Goal: Task Accomplishment & Management: Manage account settings

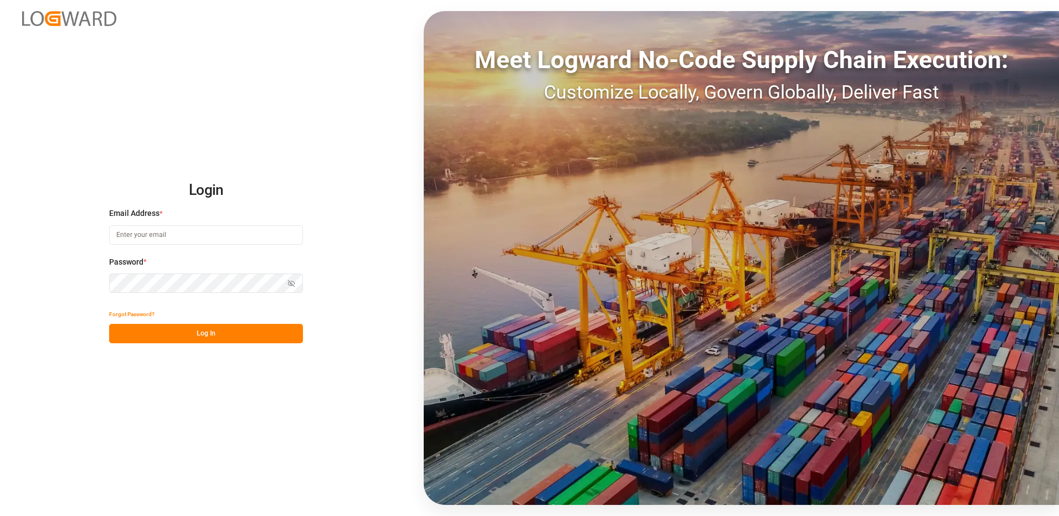
type input "[EMAIL_ADDRESS][DOMAIN_NAME]"
click at [229, 336] on button "Log In" at bounding box center [206, 333] width 194 height 19
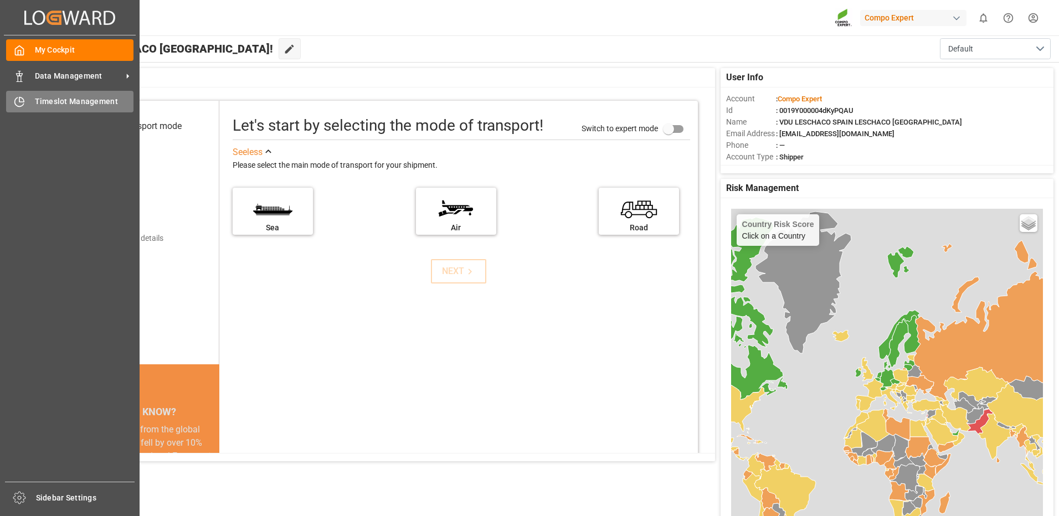
click at [30, 97] on div "Timeslot Management Timeslot Management" at bounding box center [69, 102] width 127 height 22
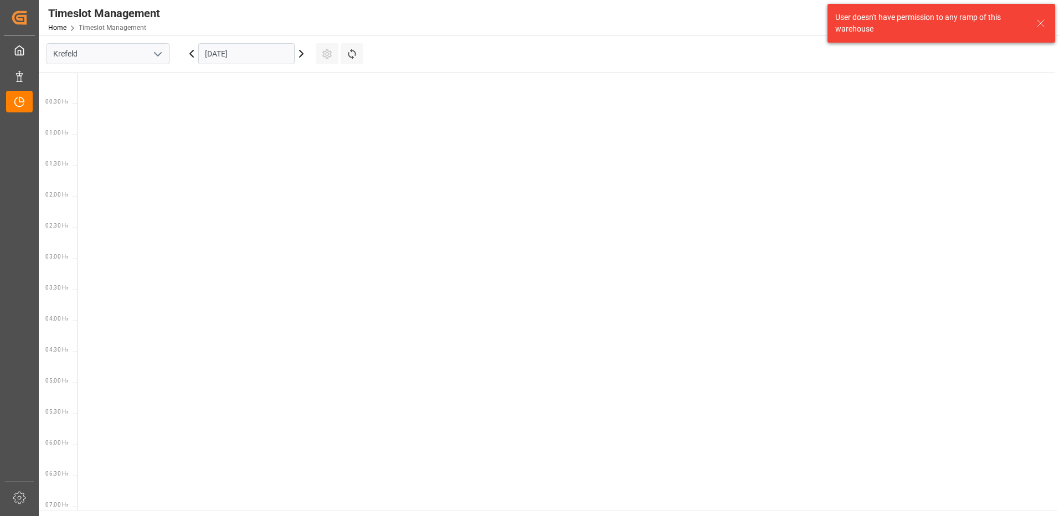
scroll to position [512, 0]
click at [133, 60] on input "Krefeld" at bounding box center [108, 53] width 123 height 21
click at [160, 54] on polyline "open menu" at bounding box center [158, 54] width 7 height 3
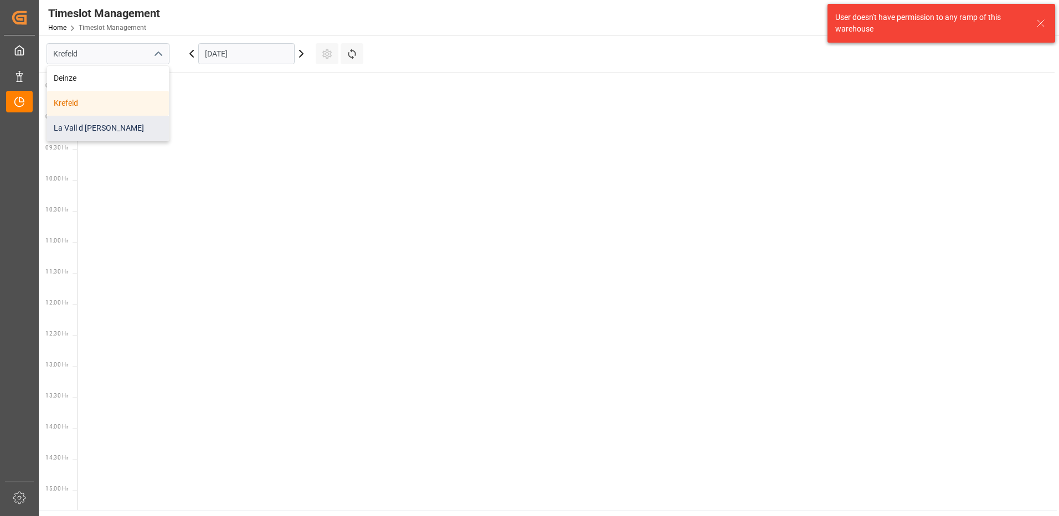
click at [119, 132] on div "La Vall d [PERSON_NAME]" at bounding box center [108, 128] width 122 height 25
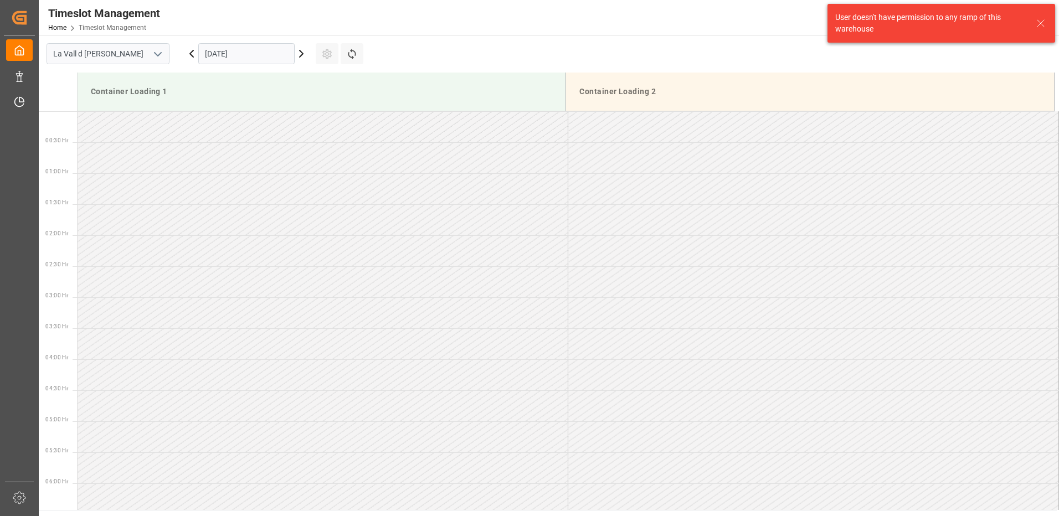
scroll to position [551, 0]
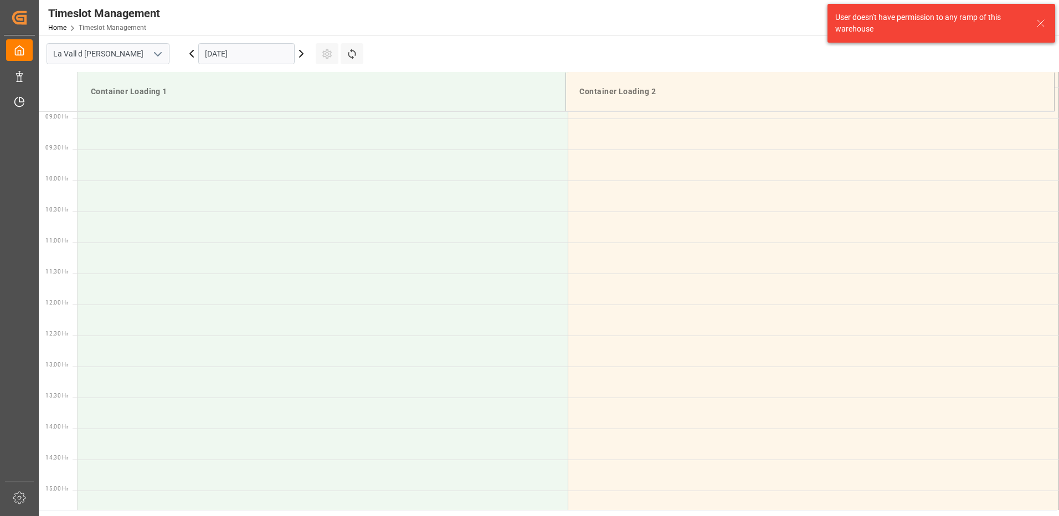
click at [225, 56] on input "[DATE]" at bounding box center [246, 53] width 96 height 21
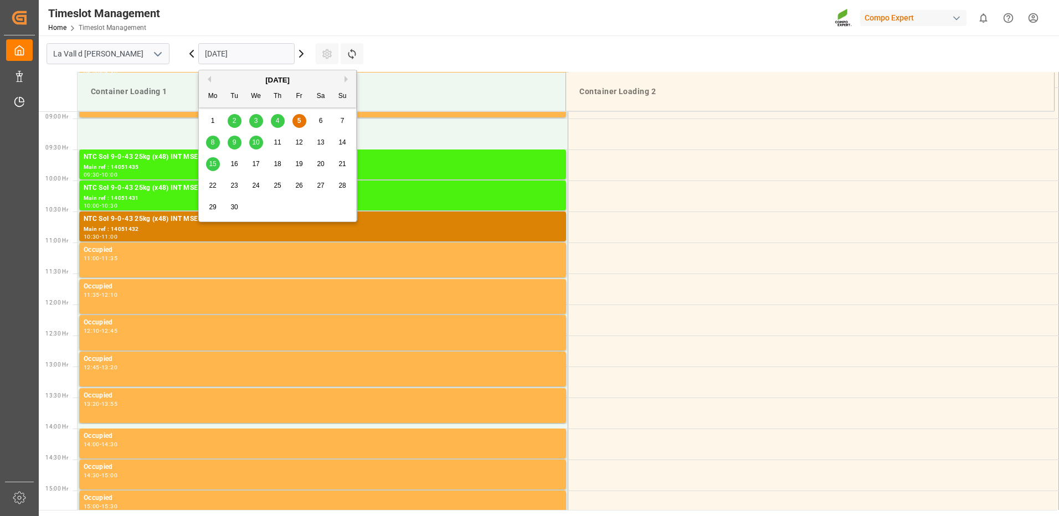
click at [211, 141] on span "8" at bounding box center [213, 142] width 4 height 8
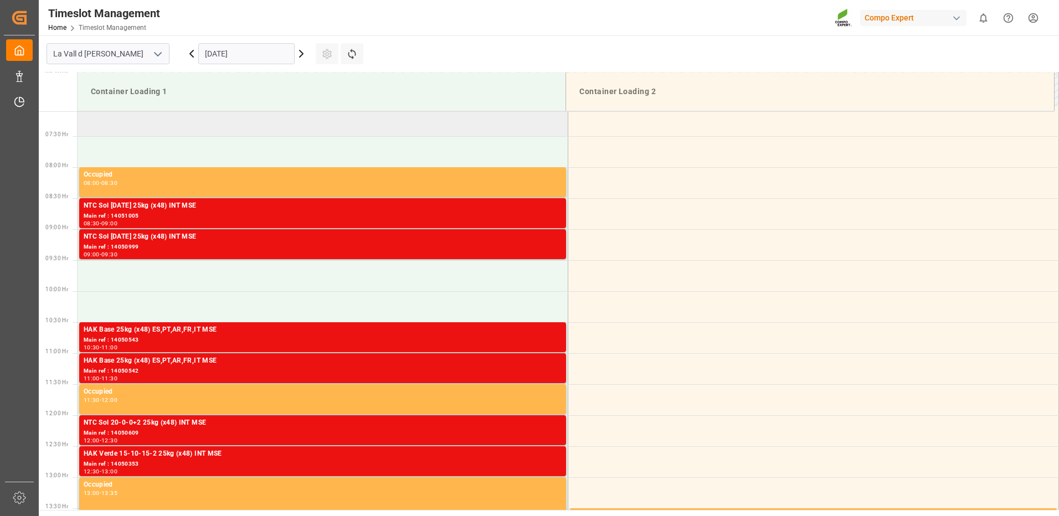
scroll to position [329, 0]
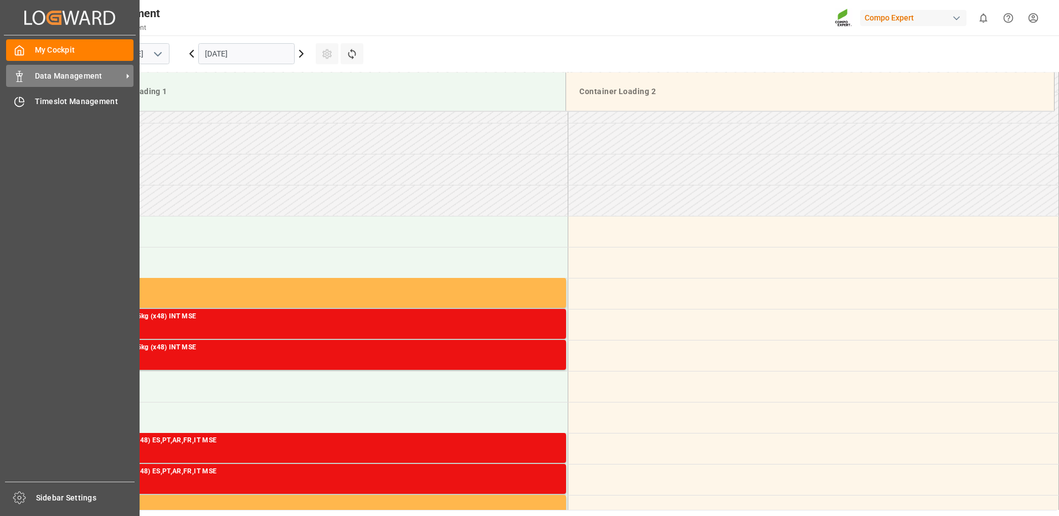
click at [48, 80] on span "Data Management" at bounding box center [78, 76] width 87 height 12
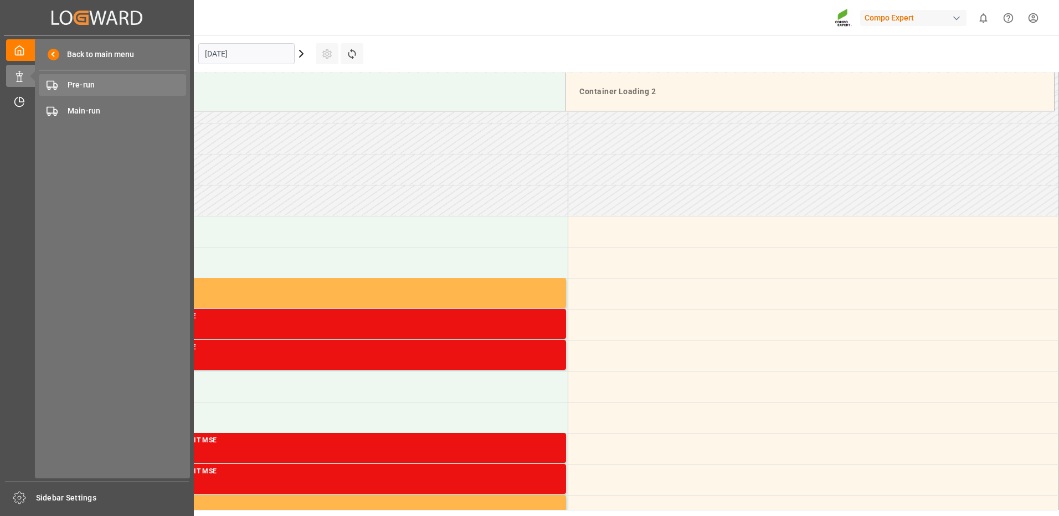
click at [90, 87] on span "Pre-run" at bounding box center [127, 85] width 119 height 12
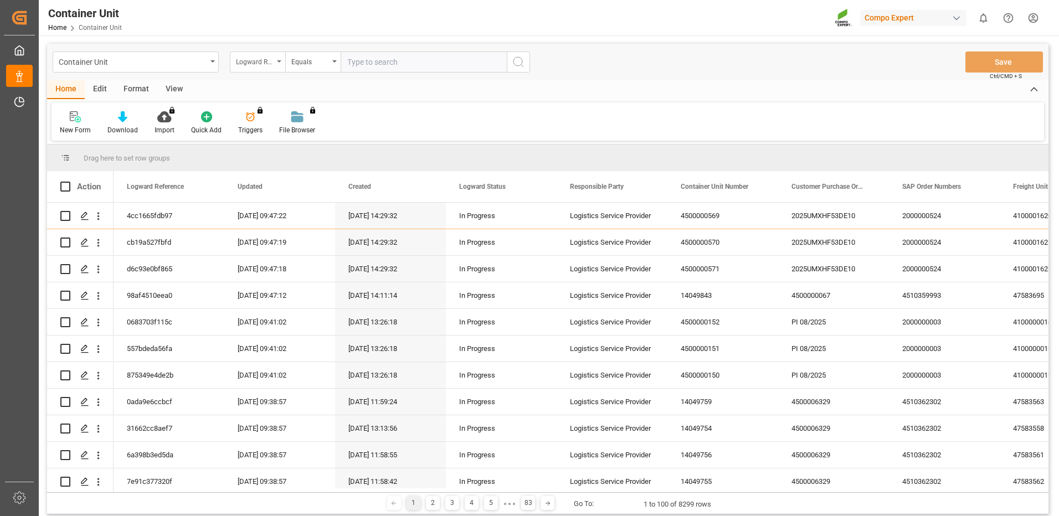
click at [265, 65] on div "Logward Reference" at bounding box center [255, 60] width 38 height 13
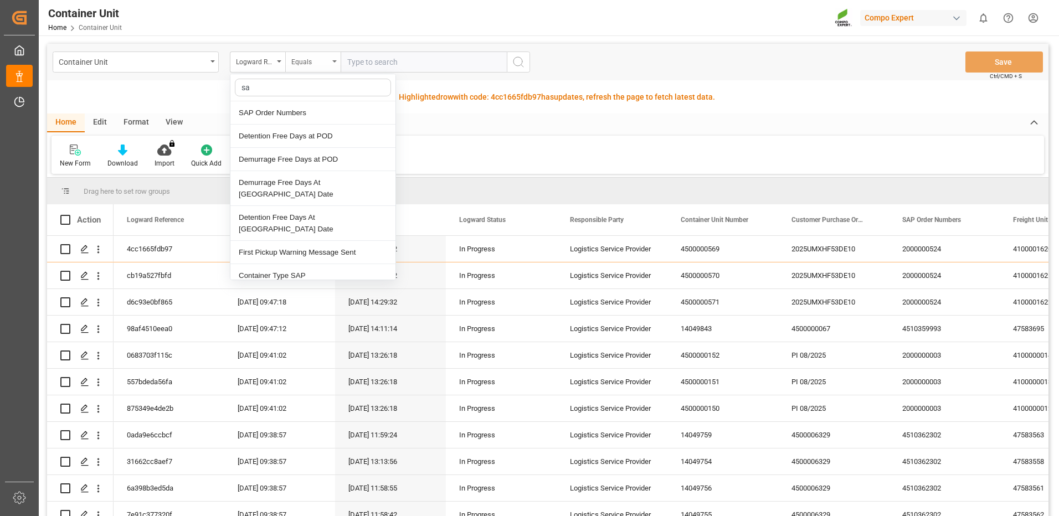
type input "sap"
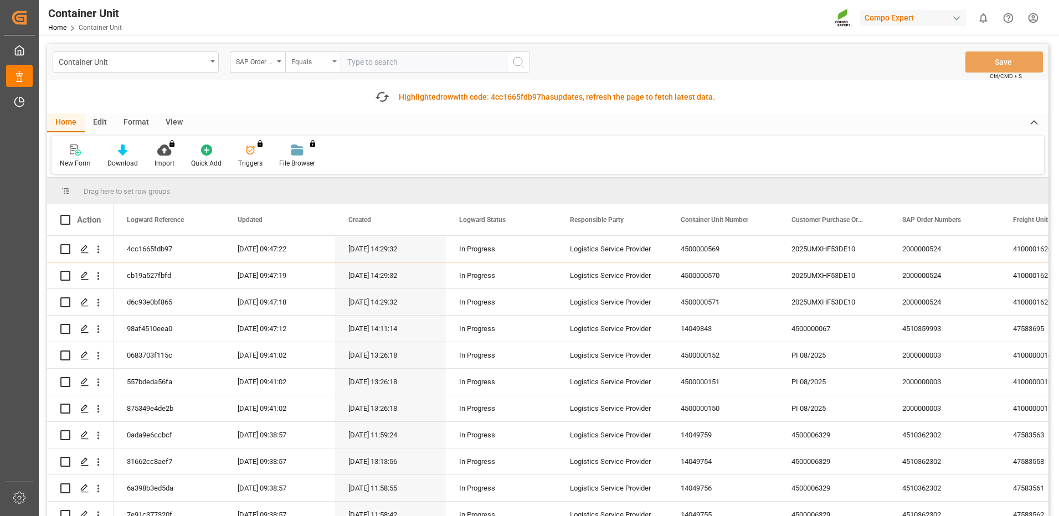
click at [297, 63] on div "Equals" at bounding box center [310, 60] width 38 height 13
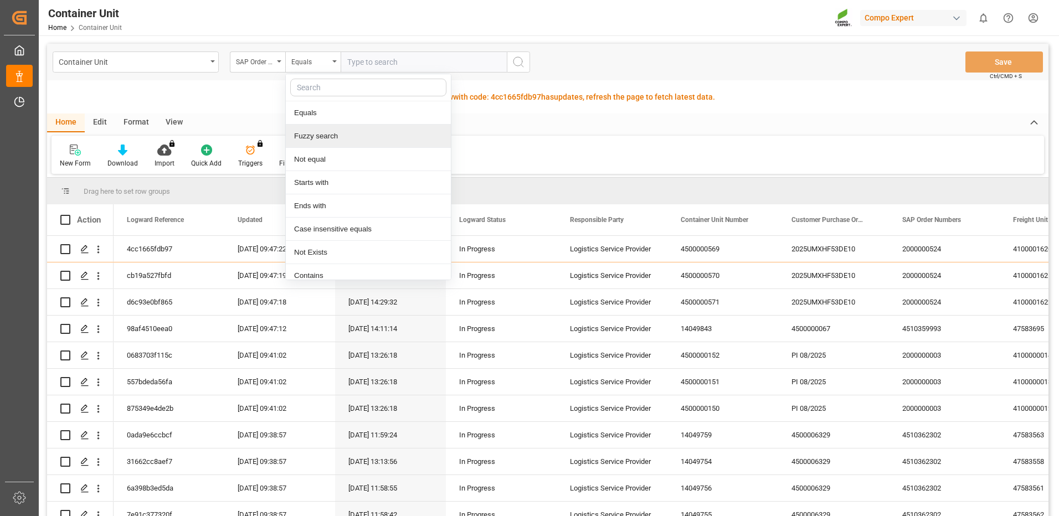
click at [334, 144] on div "Fuzzy search" at bounding box center [368, 136] width 165 height 23
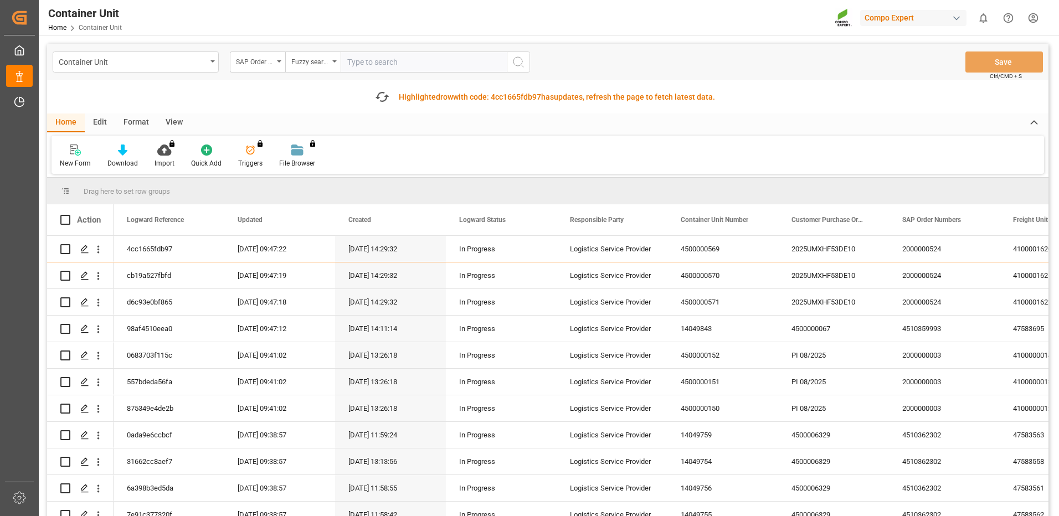
click at [400, 64] on input "text" at bounding box center [424, 62] width 166 height 21
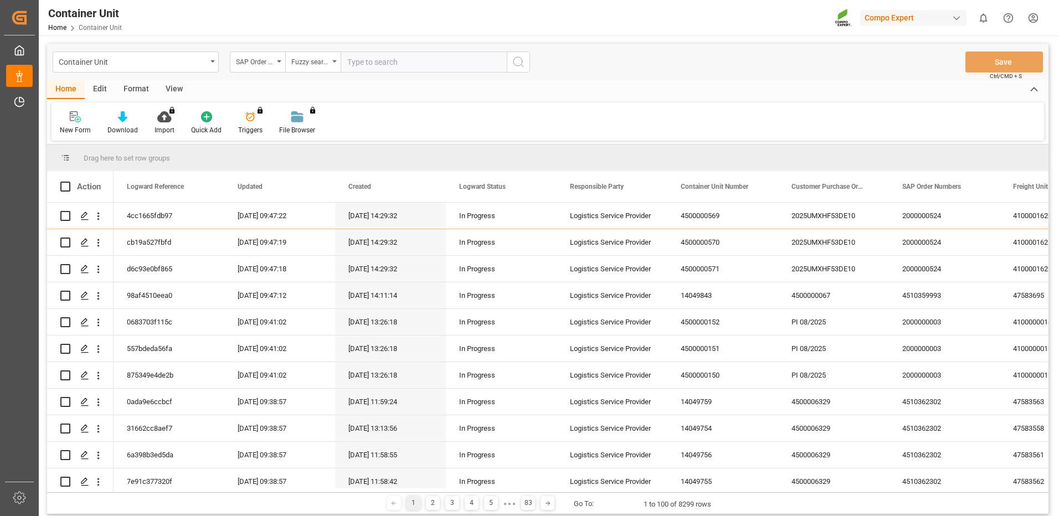
paste input "4510363129"
type input "4510363129"
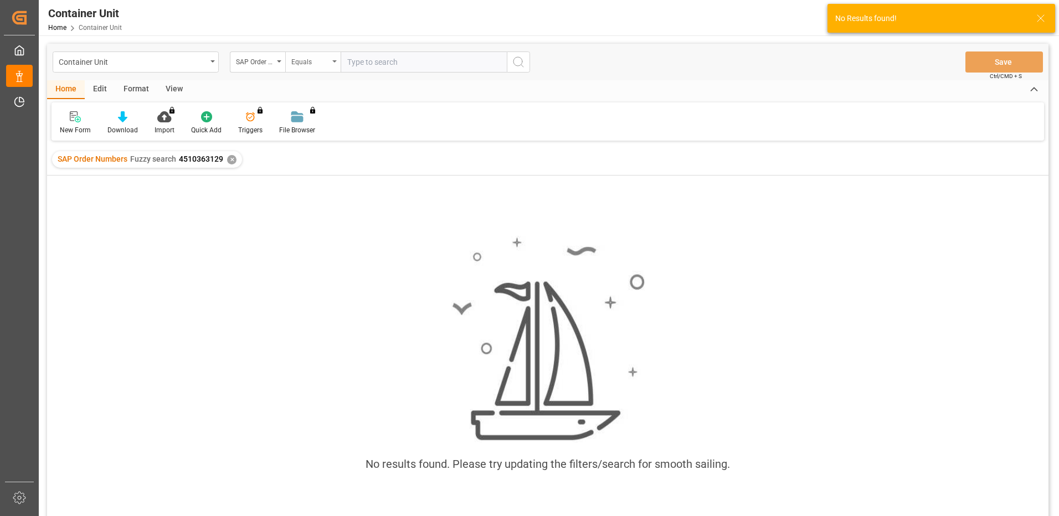
click at [315, 60] on div "Equals" at bounding box center [310, 60] width 38 height 13
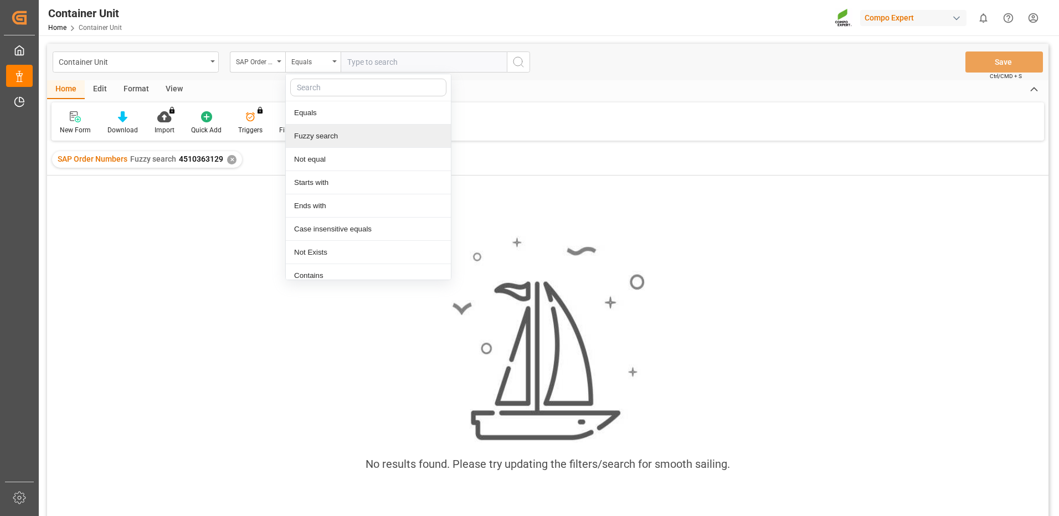
click at [321, 134] on div "Fuzzy search" at bounding box center [368, 136] width 165 height 23
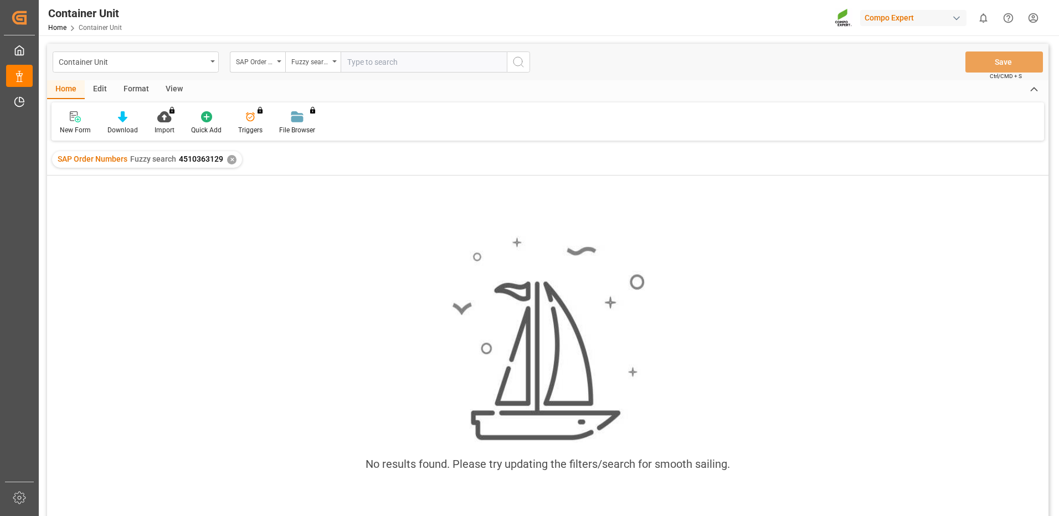
click at [389, 65] on input "text" at bounding box center [424, 62] width 166 height 21
paste input "4510363129"
type input "4510363129"
click at [378, 64] on input "text" at bounding box center [424, 62] width 166 height 21
click at [271, 67] on div "SAP Order Numbers" at bounding box center [257, 62] width 55 height 21
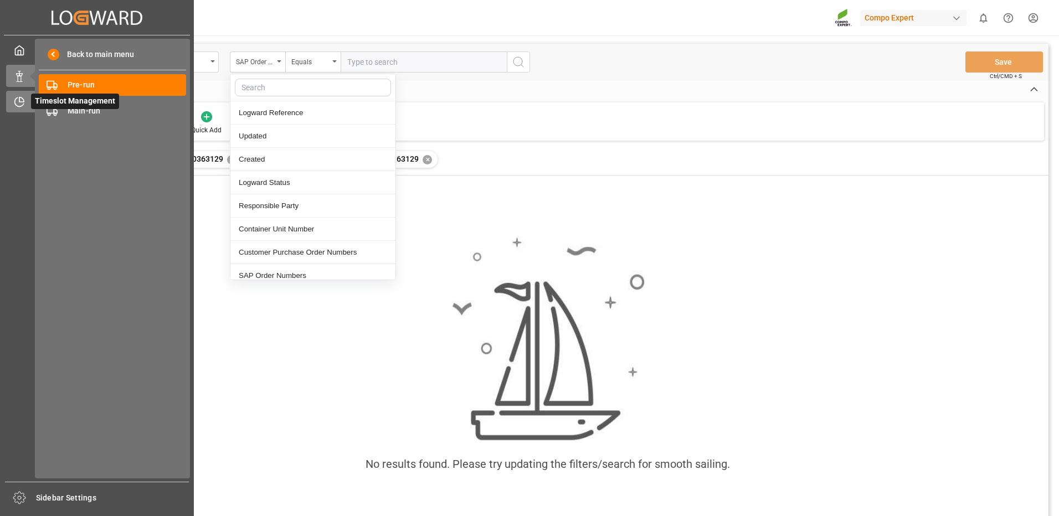
click at [18, 102] on icon at bounding box center [19, 101] width 11 height 11
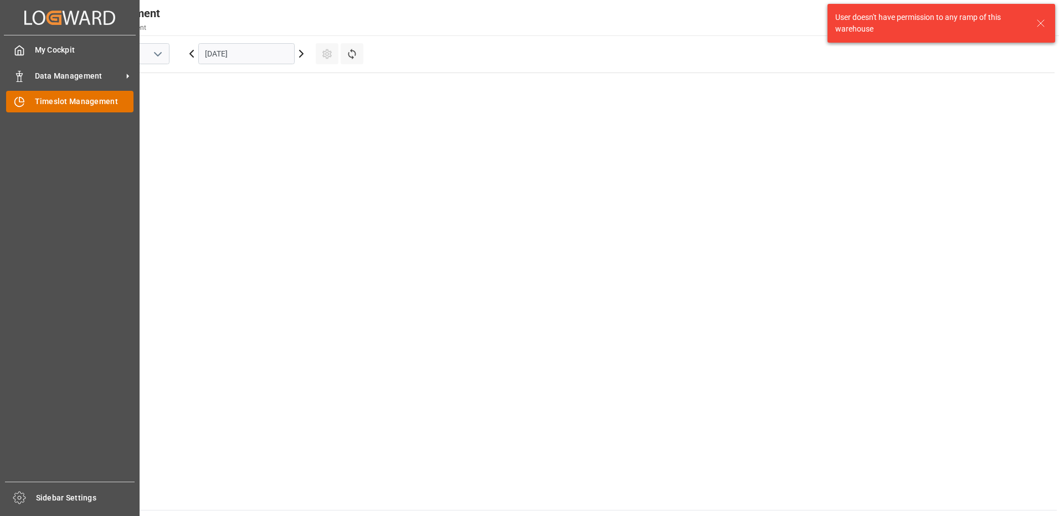
scroll to position [512, 0]
click at [64, 102] on span "Timeslot Management" at bounding box center [84, 102] width 99 height 12
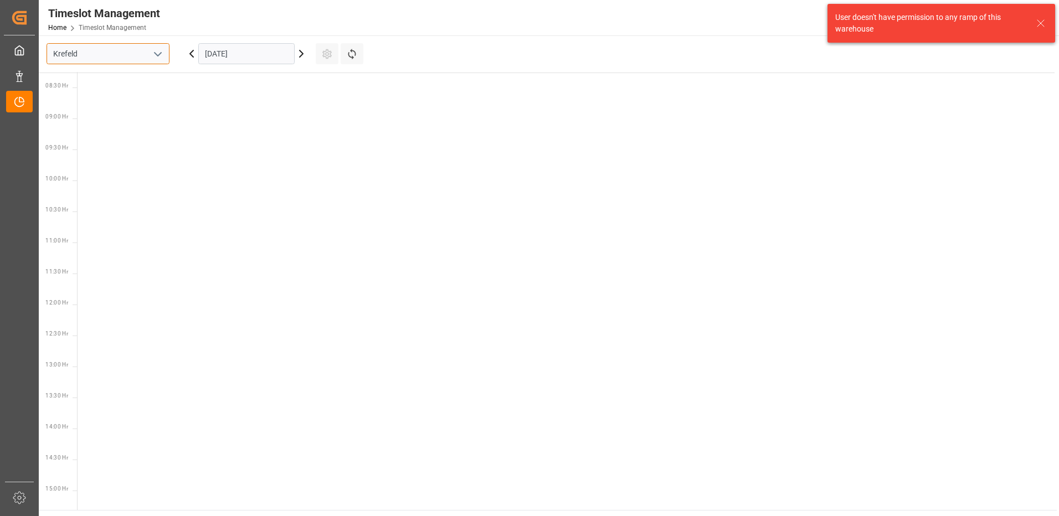
click at [120, 56] on input "Krefeld" at bounding box center [108, 53] width 123 height 21
click at [152, 55] on icon "open menu" at bounding box center [157, 54] width 13 height 13
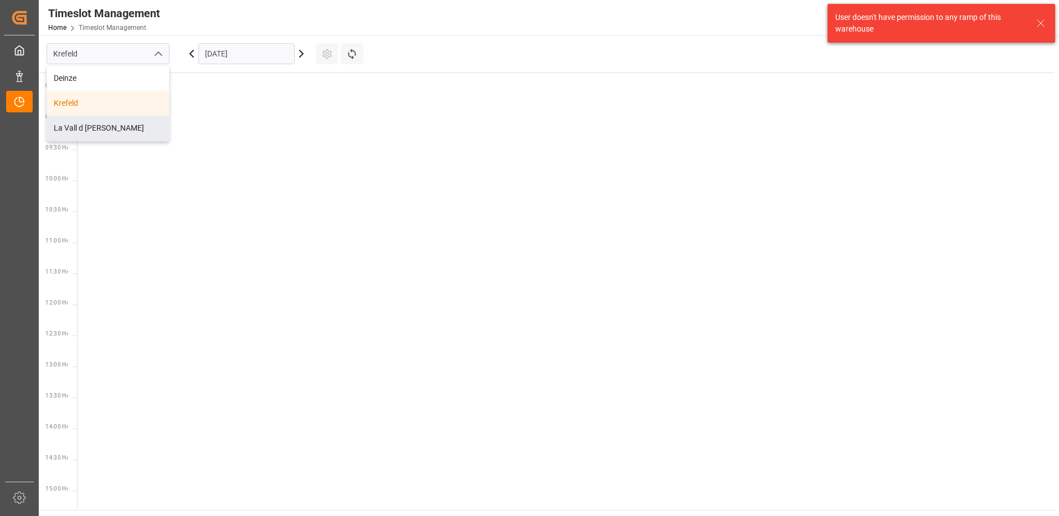
drag, startPoint x: 107, startPoint y: 126, endPoint x: 114, endPoint y: 117, distance: 11.1
click at [107, 127] on div "La Vall d [PERSON_NAME]" at bounding box center [108, 128] width 122 height 25
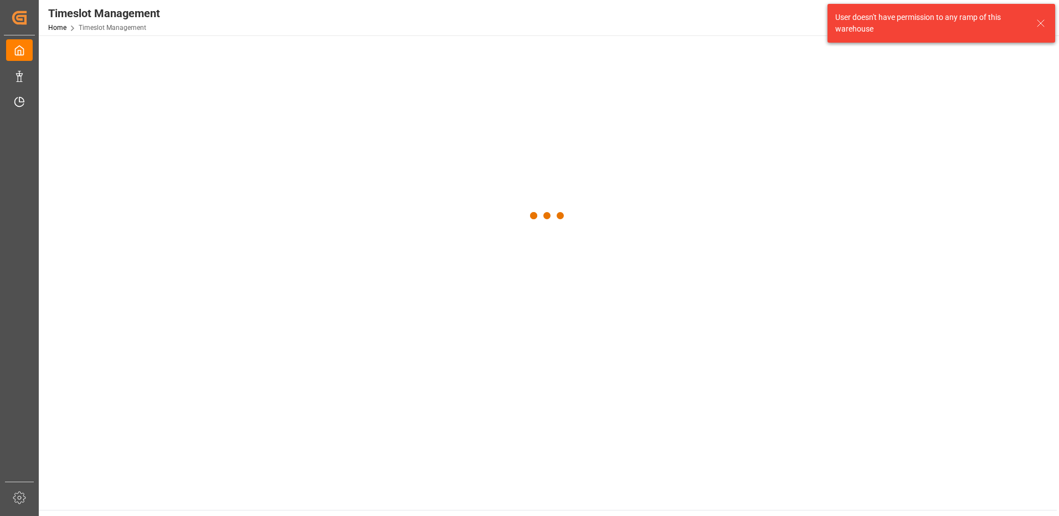
click at [223, 53] on div at bounding box center [548, 215] width 1018 height 361
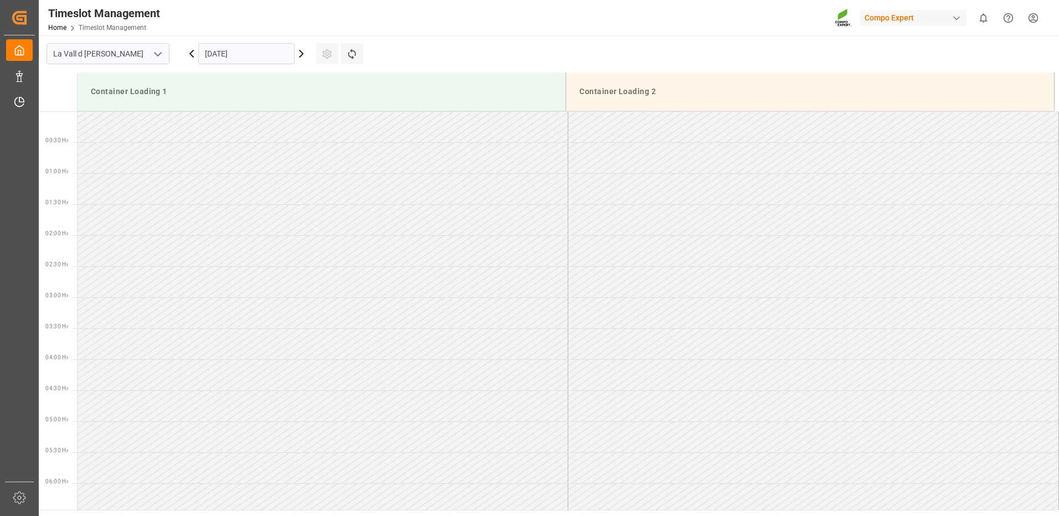
click at [232, 54] on input "[DATE]" at bounding box center [246, 53] width 96 height 21
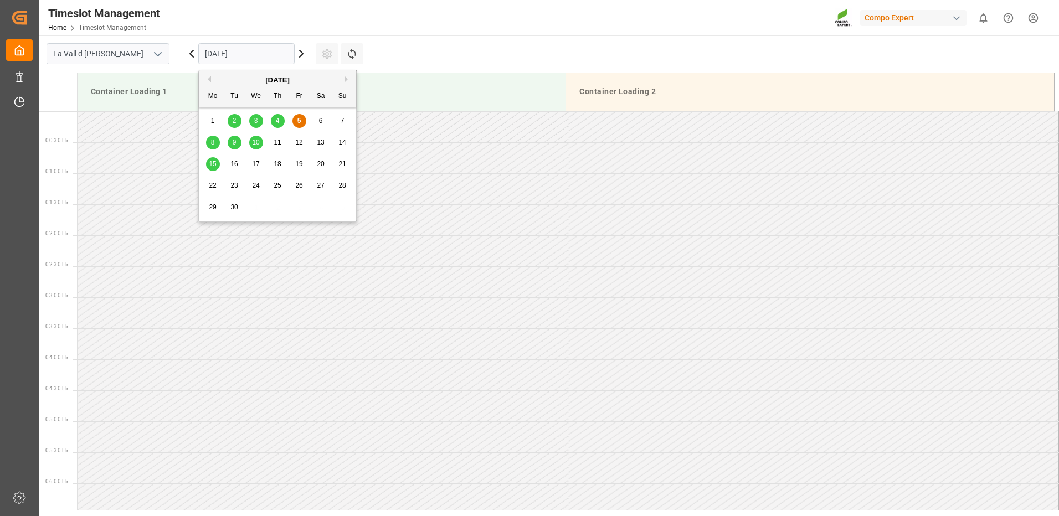
click at [280, 141] on span "11" at bounding box center [277, 142] width 7 height 8
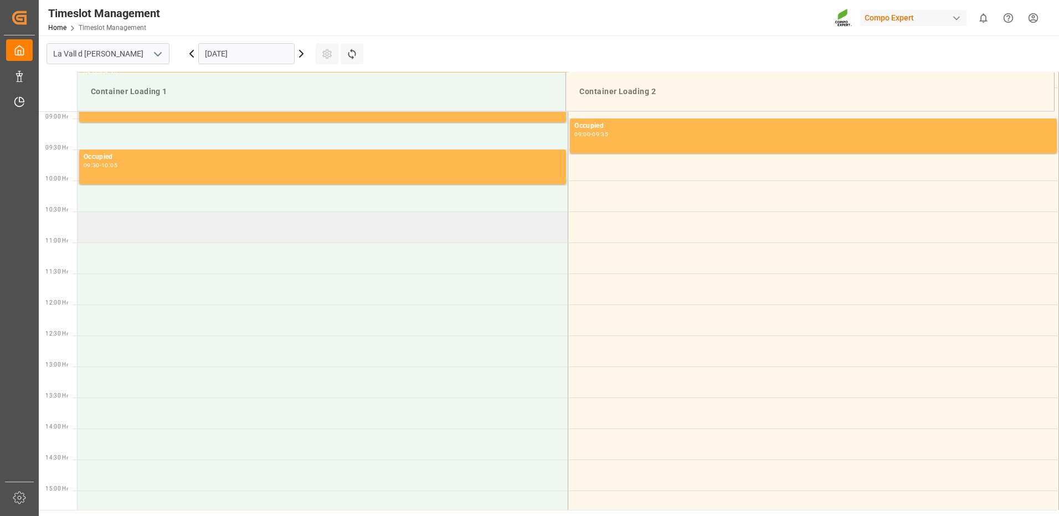
scroll to position [385, 0]
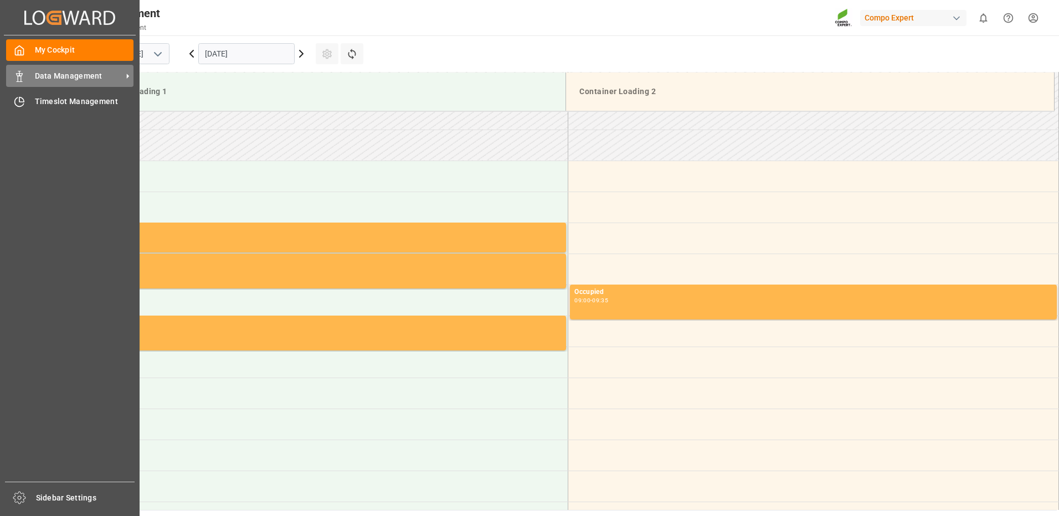
click at [38, 83] on div "Data Management Data Management" at bounding box center [69, 76] width 127 height 22
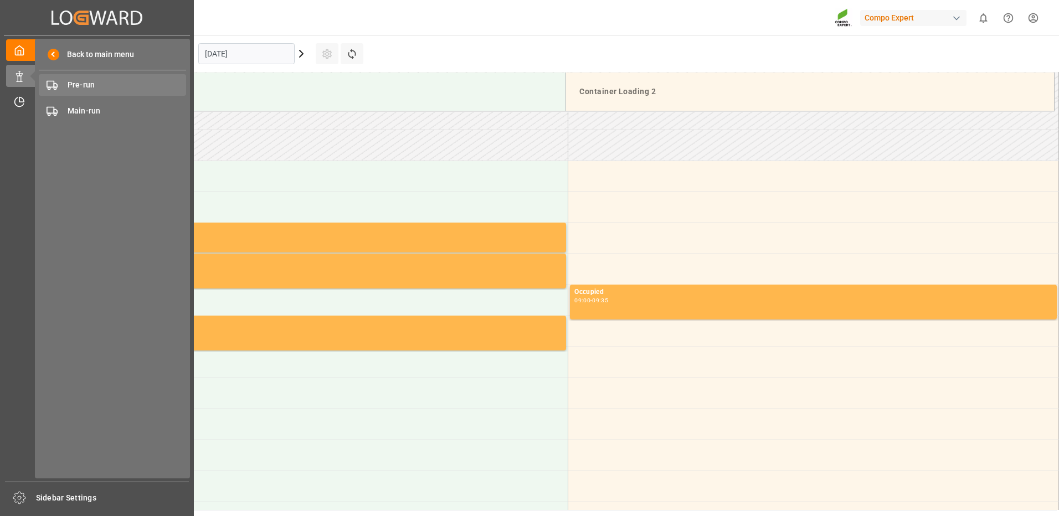
click at [78, 85] on span "Pre-run" at bounding box center [127, 85] width 119 height 12
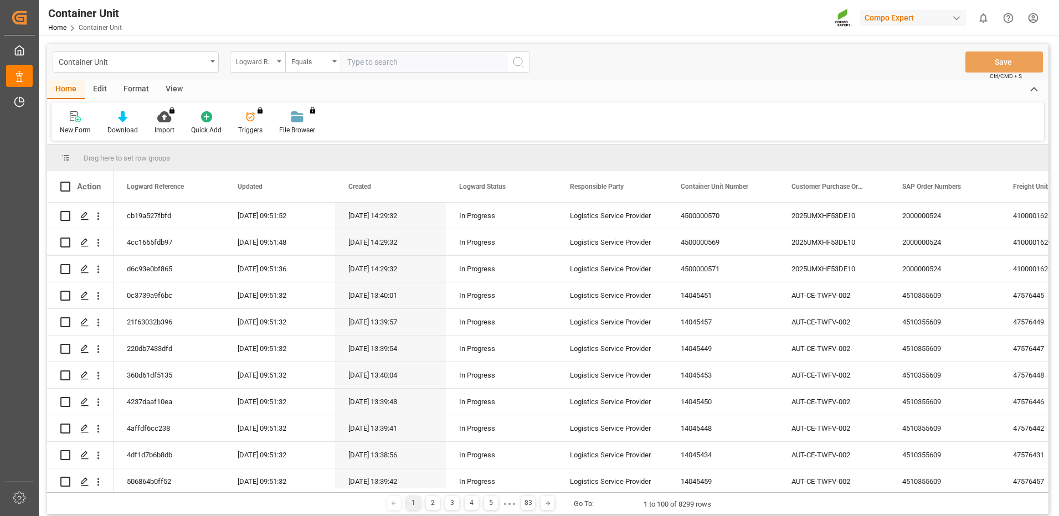
click at [249, 61] on div "Logward Reference" at bounding box center [255, 60] width 38 height 13
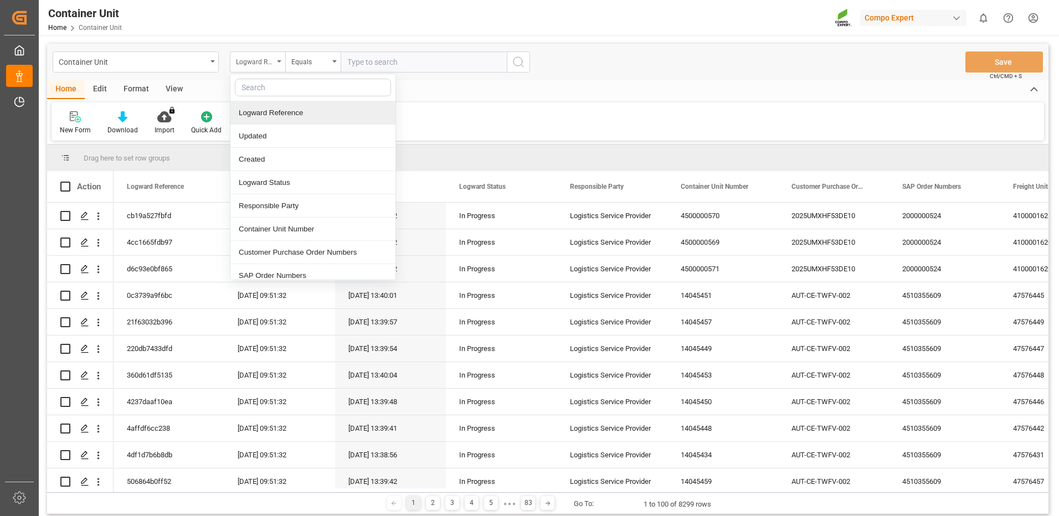
click at [262, 64] on div "Logward Reference" at bounding box center [255, 60] width 38 height 13
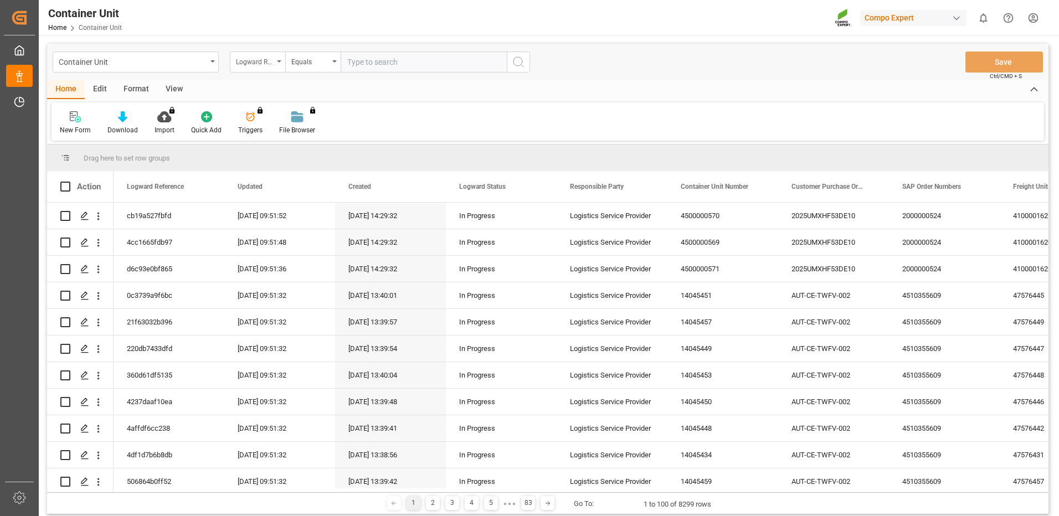
click at [266, 64] on div "Logward Reference" at bounding box center [255, 60] width 38 height 13
type input "sap"
click at [310, 69] on div "Equals" at bounding box center [312, 62] width 55 height 21
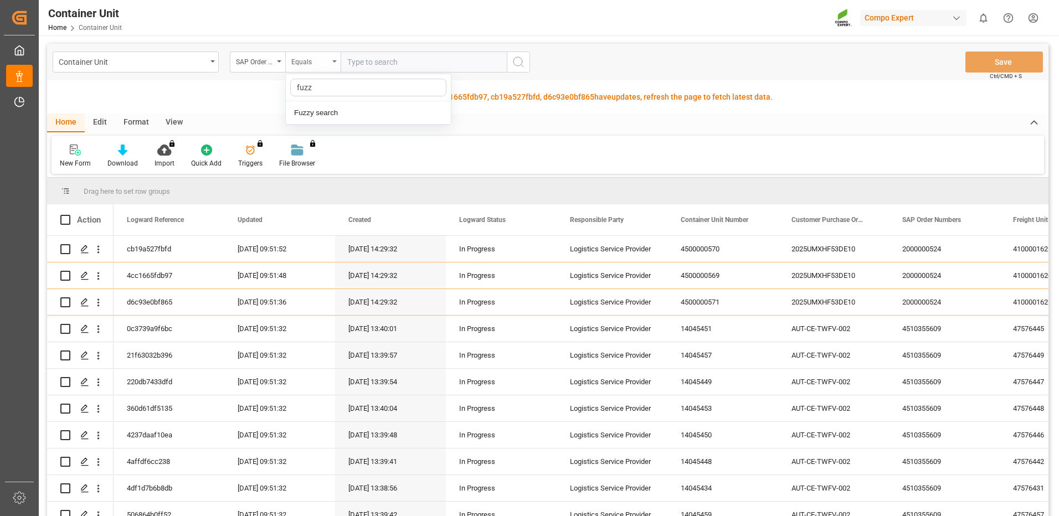
type input "fuzzy"
drag, startPoint x: 331, startPoint y: 112, endPoint x: 338, endPoint y: 111, distance: 6.7
click at [333, 111] on div "Fuzzy search" at bounding box center [368, 112] width 165 height 23
click at [389, 63] on input "text" at bounding box center [424, 62] width 166 height 21
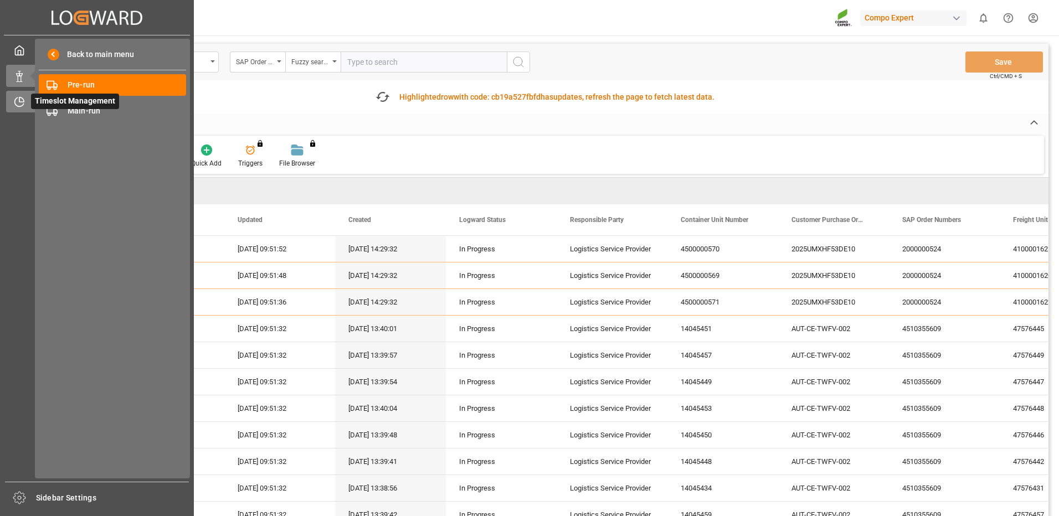
click at [20, 111] on div "Timeslot Management Timeslot Management" at bounding box center [97, 102] width 182 height 22
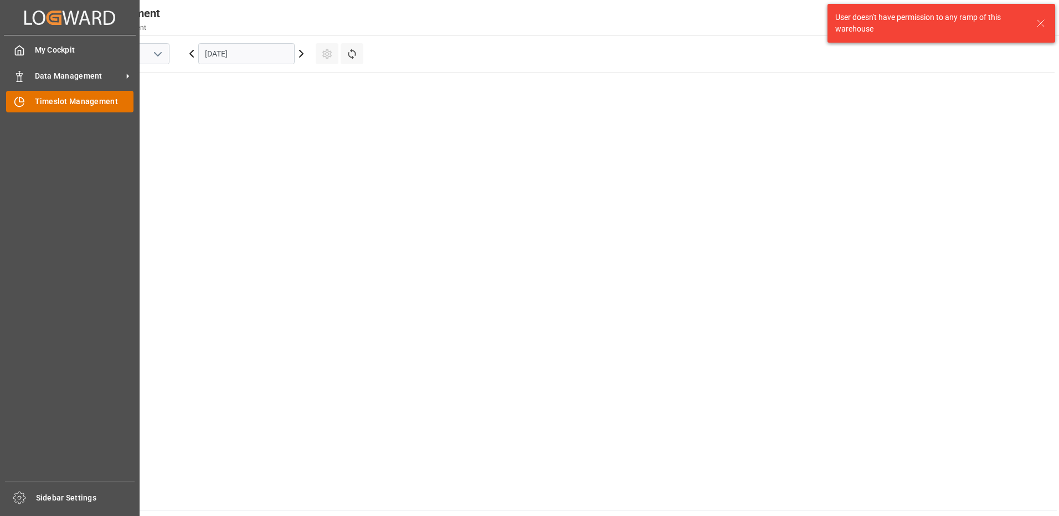
scroll to position [512, 0]
click at [104, 101] on span "Timeslot Management" at bounding box center [84, 102] width 99 height 12
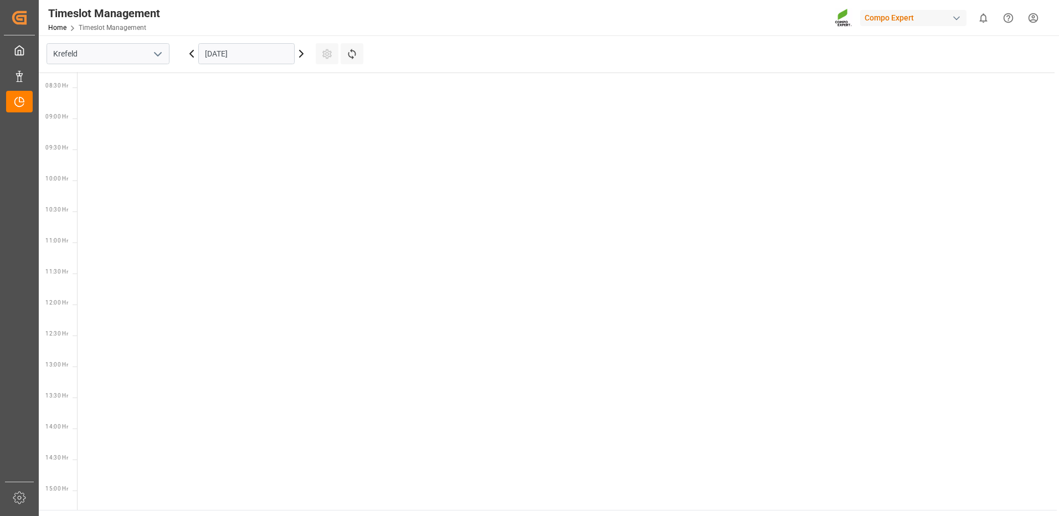
click at [158, 53] on icon "open menu" at bounding box center [157, 54] width 13 height 13
click at [115, 127] on div "La Vall d [PERSON_NAME]" at bounding box center [108, 128] width 122 height 25
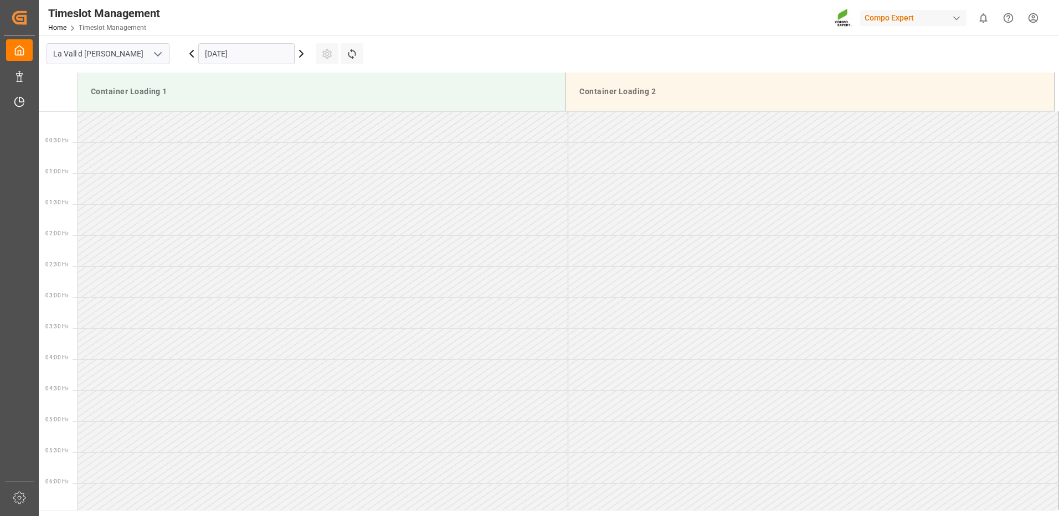
scroll to position [551, 0]
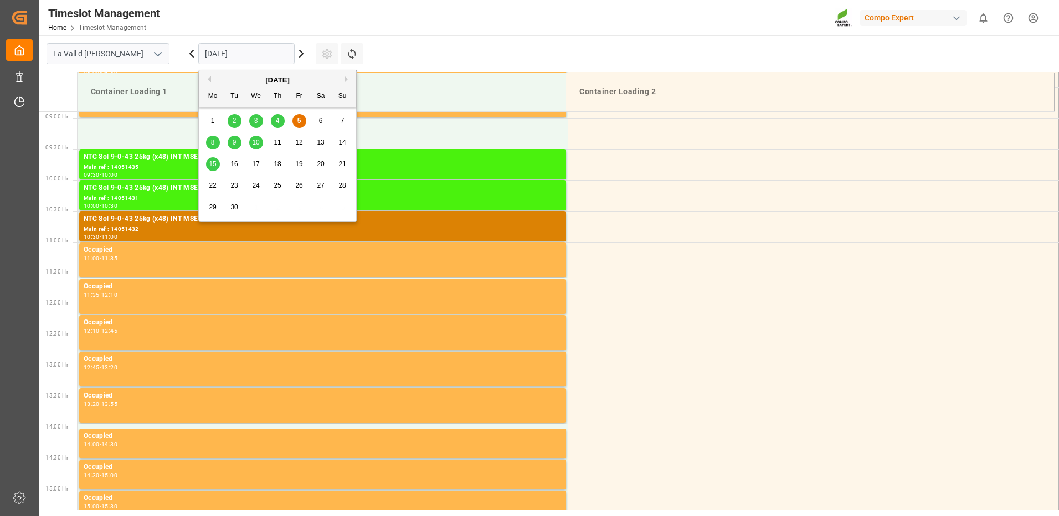
click at [247, 56] on input "[DATE]" at bounding box center [246, 53] width 96 height 21
click at [277, 143] on span "11" at bounding box center [277, 142] width 7 height 8
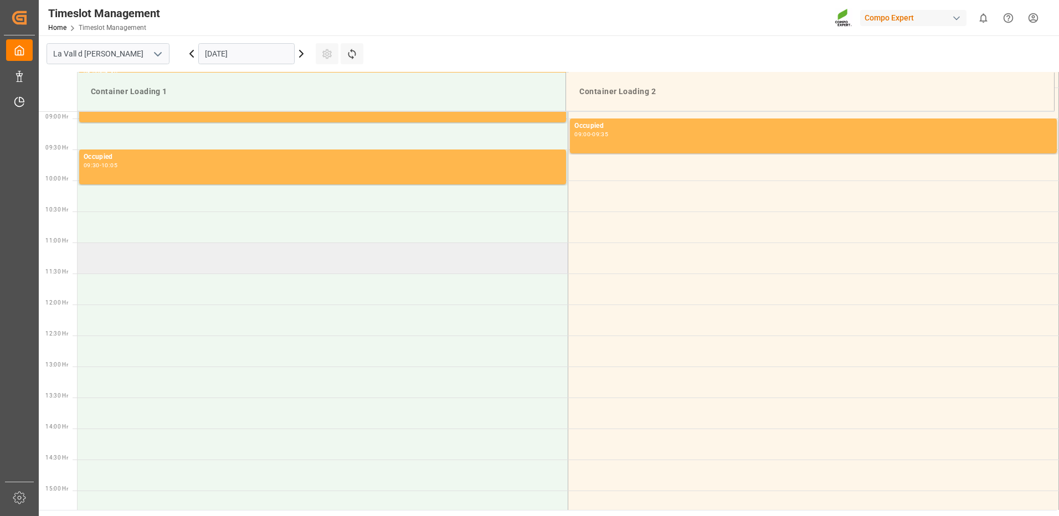
scroll to position [329, 0]
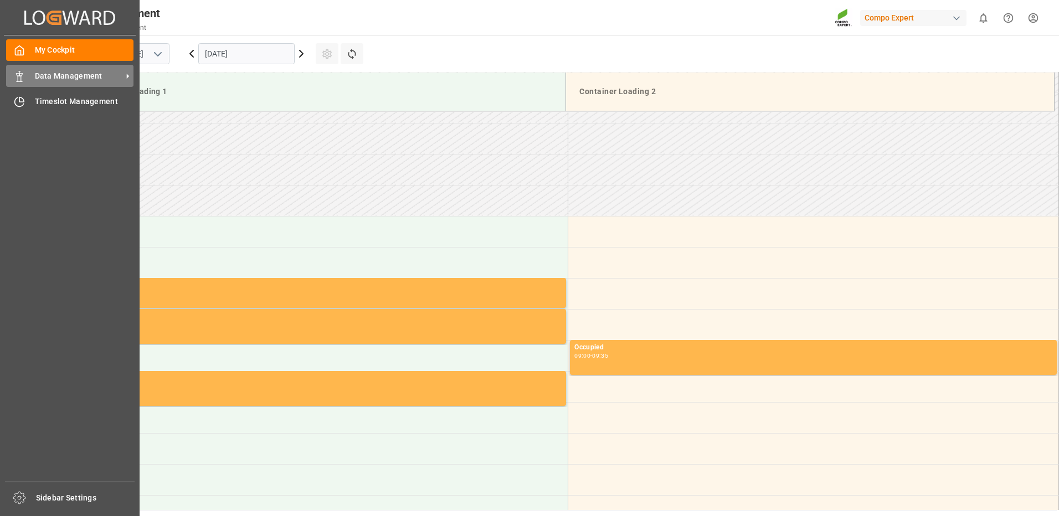
drag, startPoint x: 29, startPoint y: 76, endPoint x: 37, endPoint y: 76, distance: 7.8
click at [29, 76] on div "Data Management Data Management" at bounding box center [69, 76] width 127 height 22
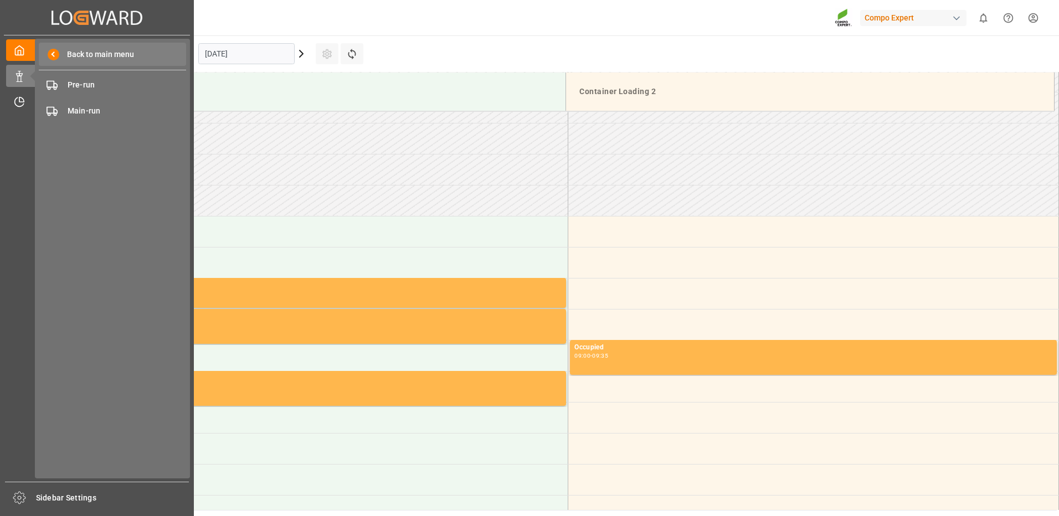
click at [69, 46] on div "Back to main menu" at bounding box center [112, 54] width 147 height 23
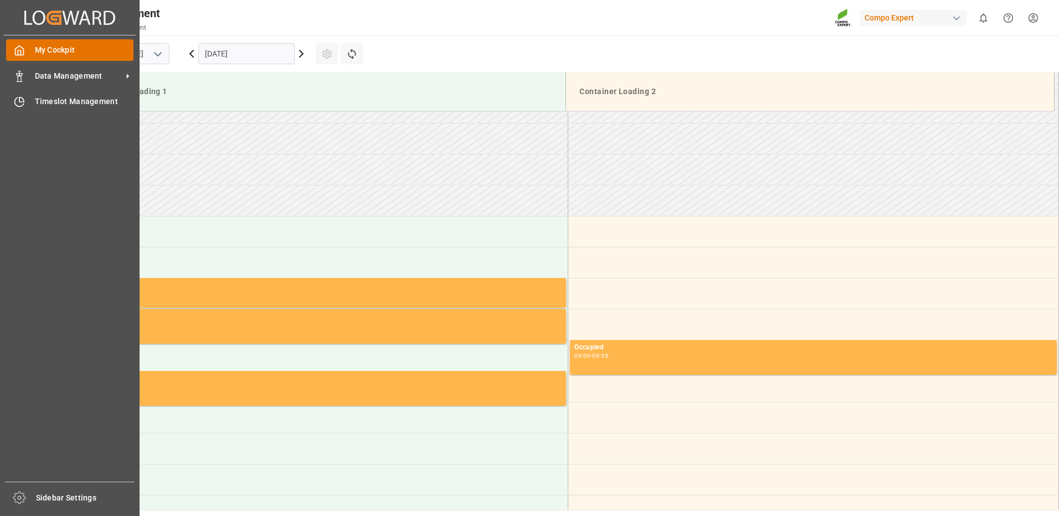
click at [55, 50] on span "My Cockpit" at bounding box center [84, 50] width 99 height 12
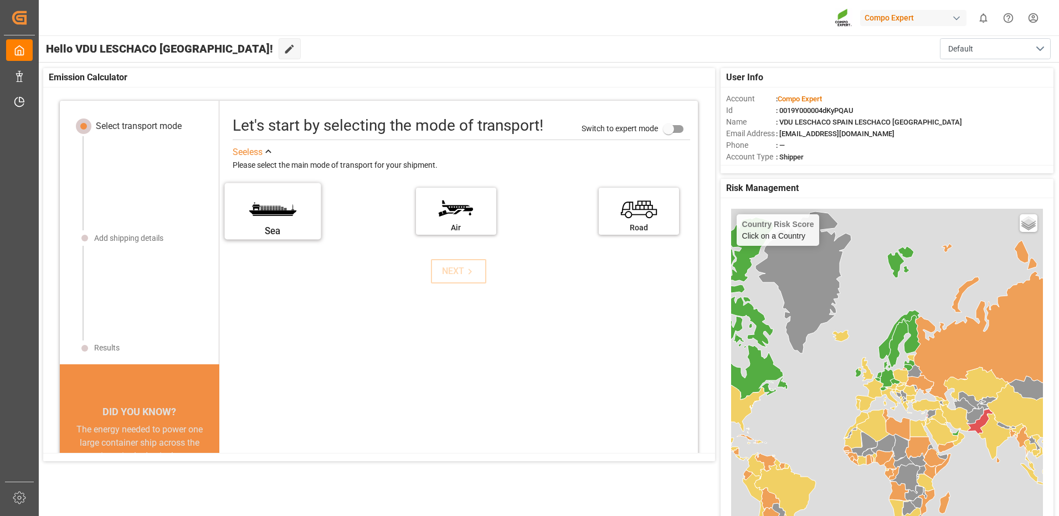
click at [295, 214] on label "Sea" at bounding box center [272, 207] width 83 height 47
click at [0, 0] on input "Sea" at bounding box center [0, 0] width 0 height 0
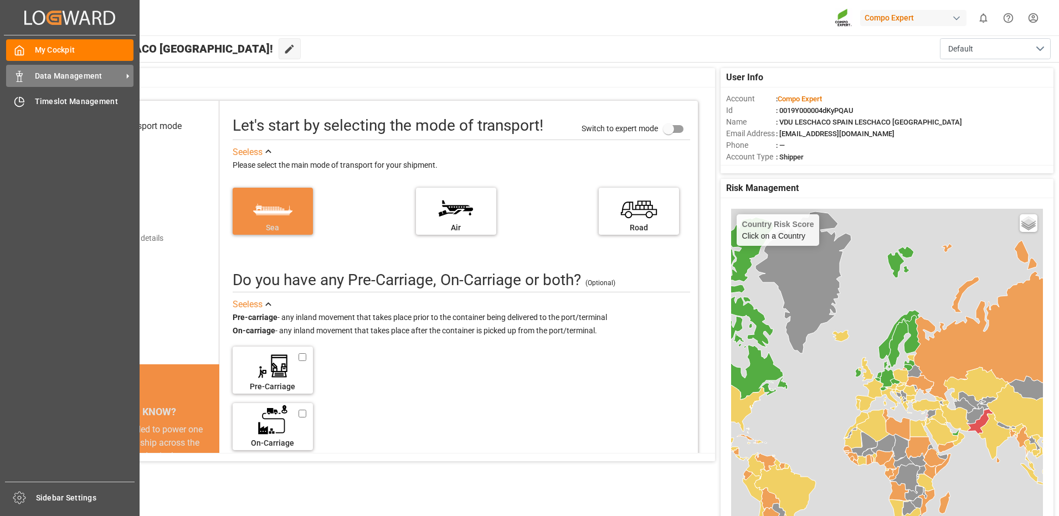
click at [29, 75] on div "Data Management Data Management" at bounding box center [69, 76] width 127 height 22
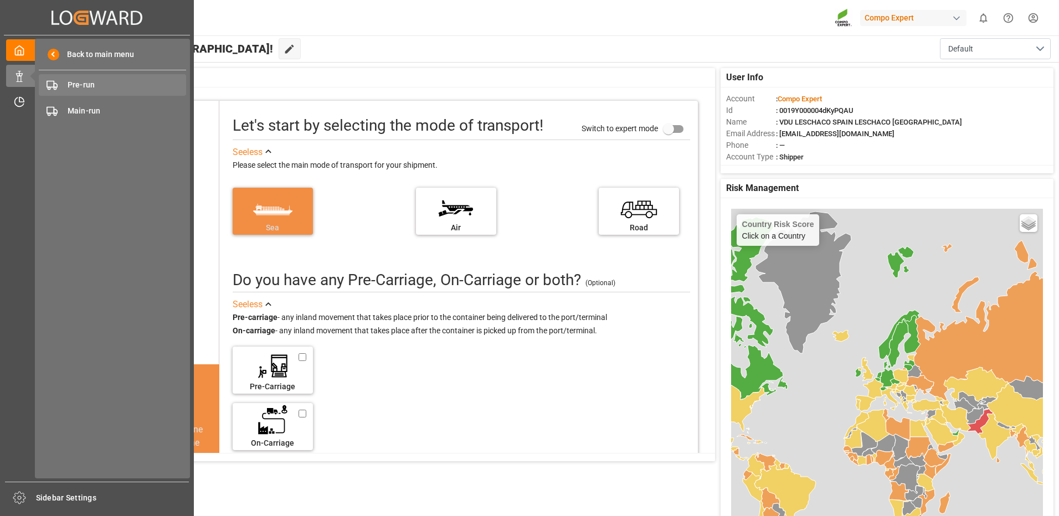
click at [81, 87] on span "Pre-run" at bounding box center [127, 85] width 119 height 12
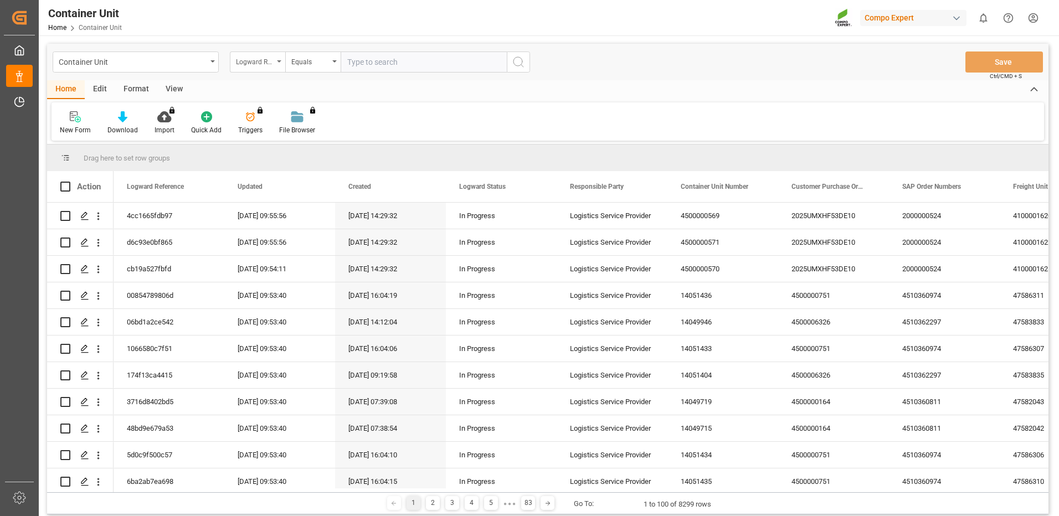
click at [241, 63] on div "Logward Reference" at bounding box center [255, 60] width 38 height 13
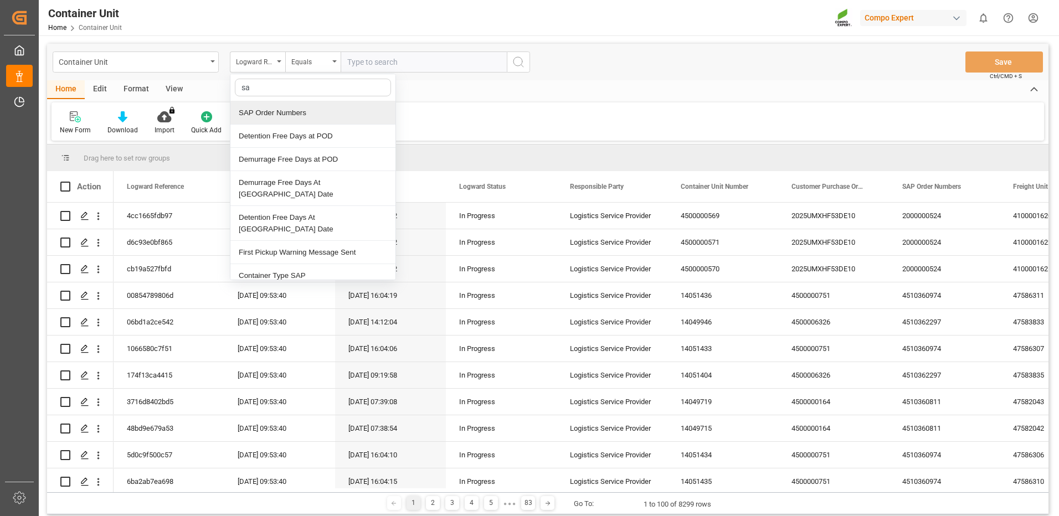
type input "sap"
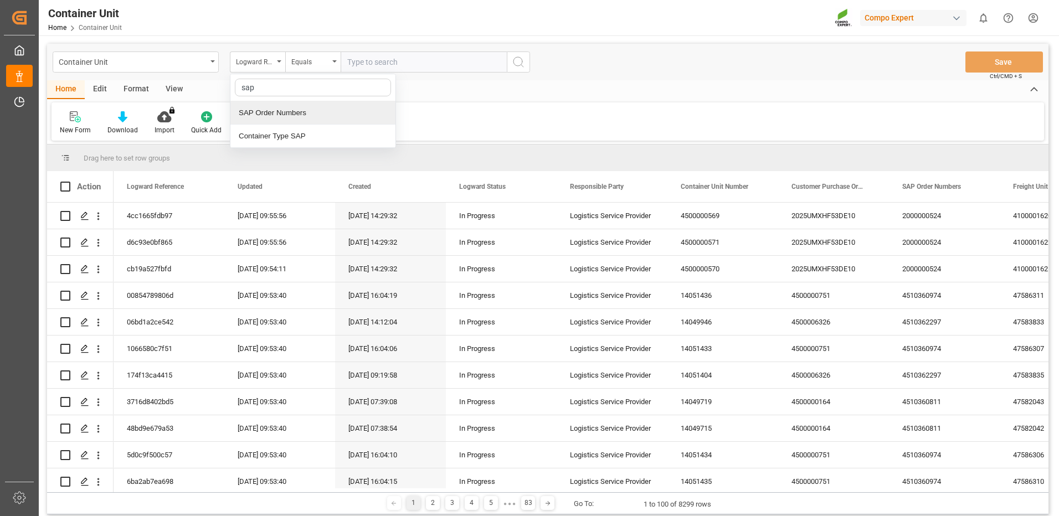
click at [268, 114] on div "SAP Order Numbers" at bounding box center [312, 112] width 165 height 23
click at [329, 62] on div "Equals" at bounding box center [312, 62] width 55 height 21
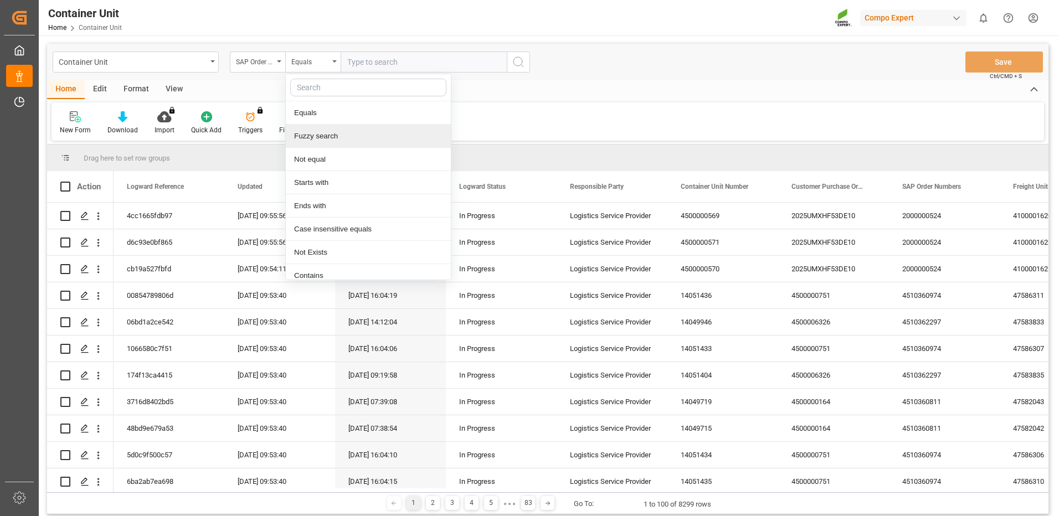
drag, startPoint x: 311, startPoint y: 136, endPoint x: 344, endPoint y: 105, distance: 45.4
click at [311, 134] on div "Fuzzy search" at bounding box center [368, 136] width 165 height 23
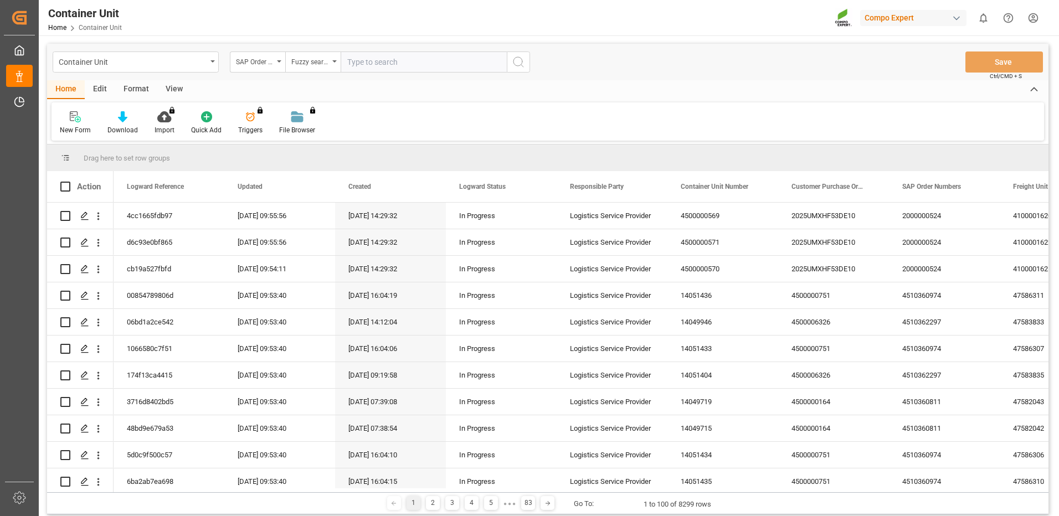
click at [381, 64] on input "text" at bounding box center [424, 62] width 166 height 21
paste input "4510361892"
type input "4510361892"
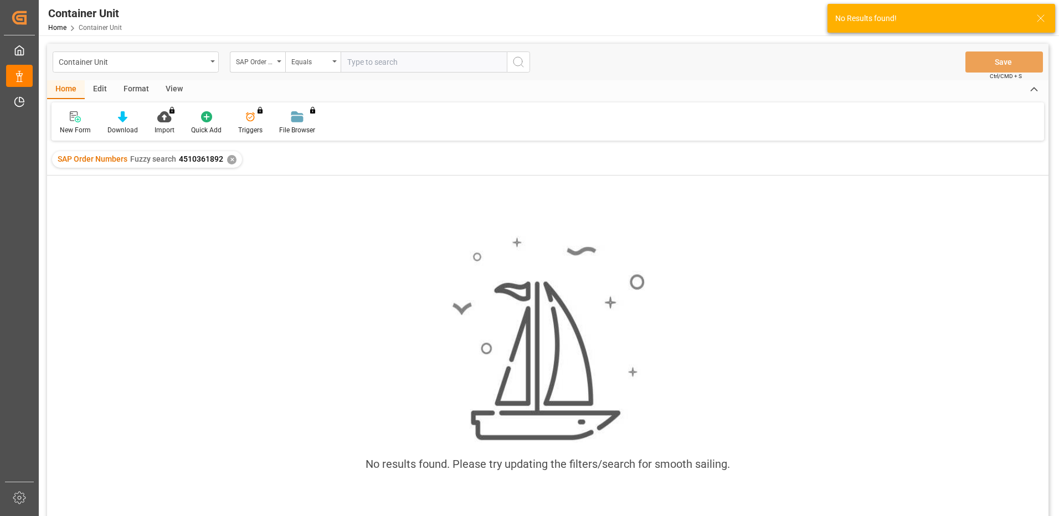
click at [377, 70] on input "text" at bounding box center [424, 62] width 166 height 21
type input "4510361892"
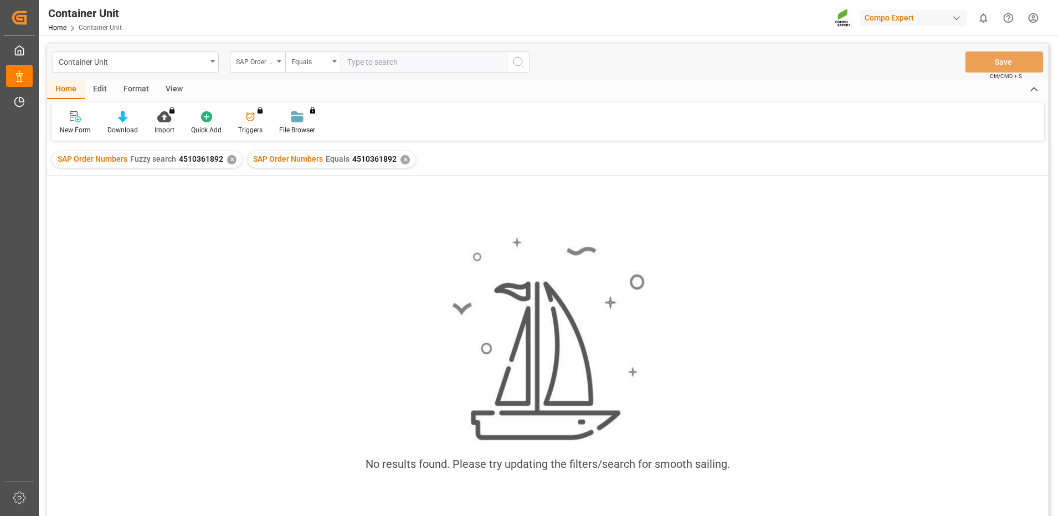
click at [403, 159] on div "✕" at bounding box center [404, 159] width 9 height 9
click at [367, 63] on input "text" at bounding box center [424, 62] width 166 height 21
click at [302, 61] on div "Equals" at bounding box center [310, 60] width 38 height 13
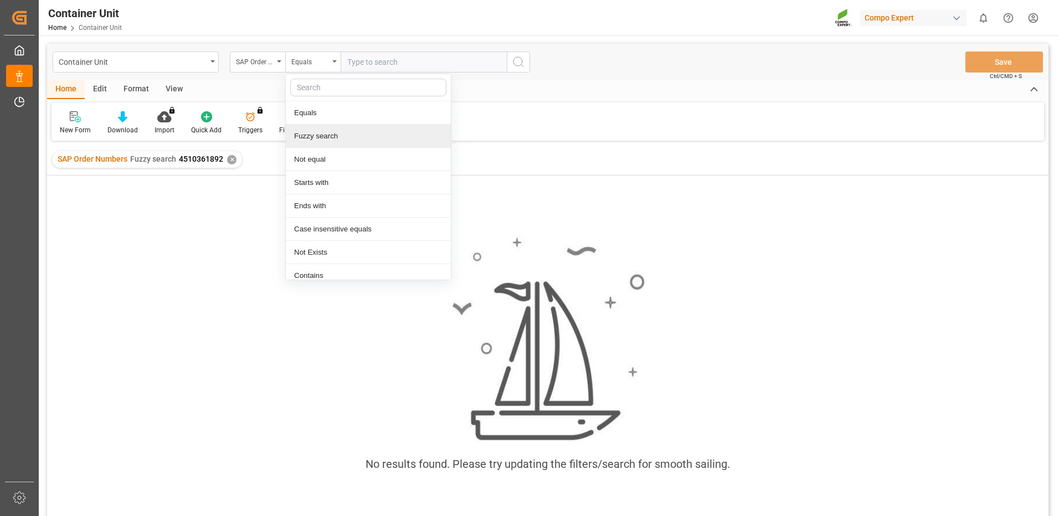
click at [313, 140] on div "Fuzzy search" at bounding box center [368, 136] width 165 height 23
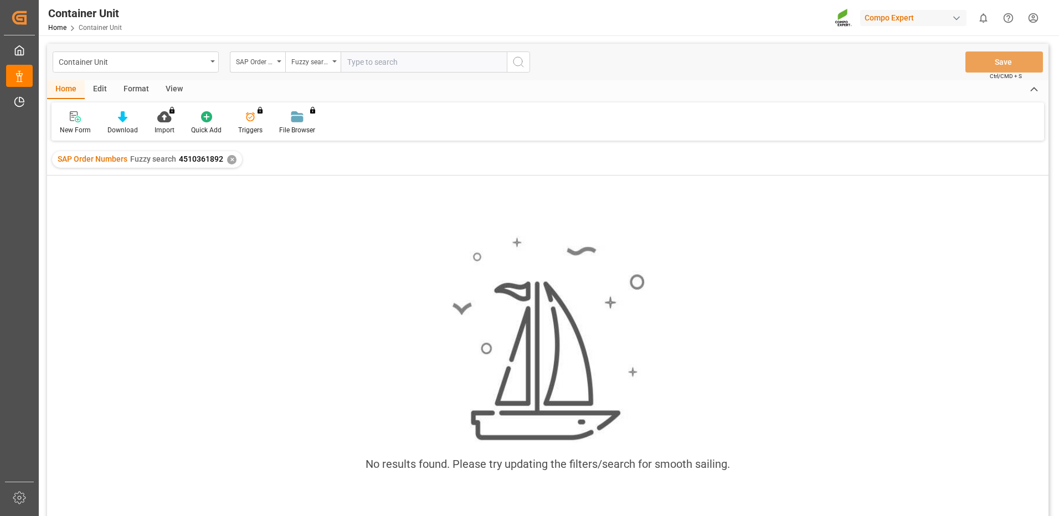
click at [440, 58] on input "text" at bounding box center [424, 62] width 166 height 21
click at [413, 64] on input "text" at bounding box center [424, 62] width 166 height 21
click at [408, 64] on input "text" at bounding box center [424, 62] width 166 height 21
click at [414, 63] on input "text" at bounding box center [424, 62] width 166 height 21
click at [435, 60] on input "text" at bounding box center [424, 62] width 166 height 21
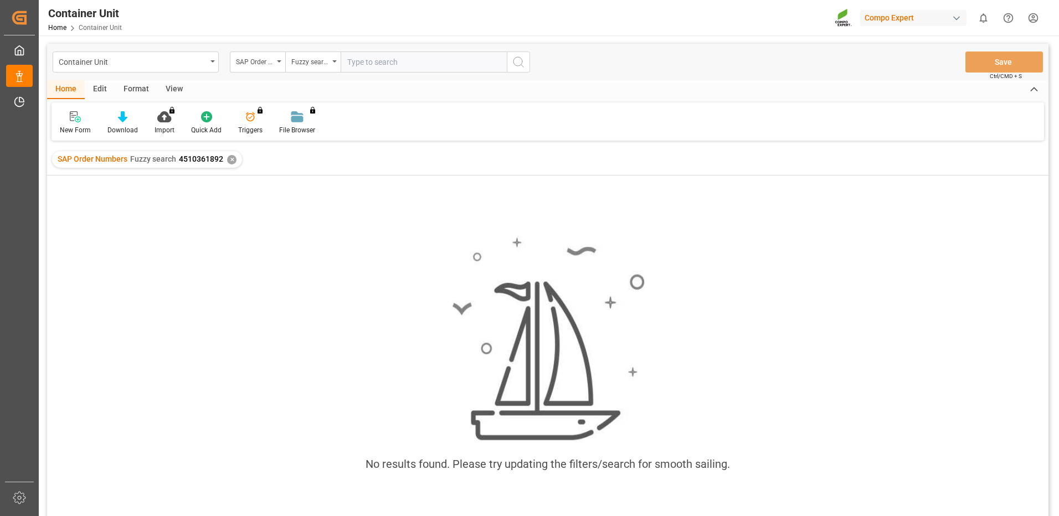
paste input "4510361892"
type input "4510361892"
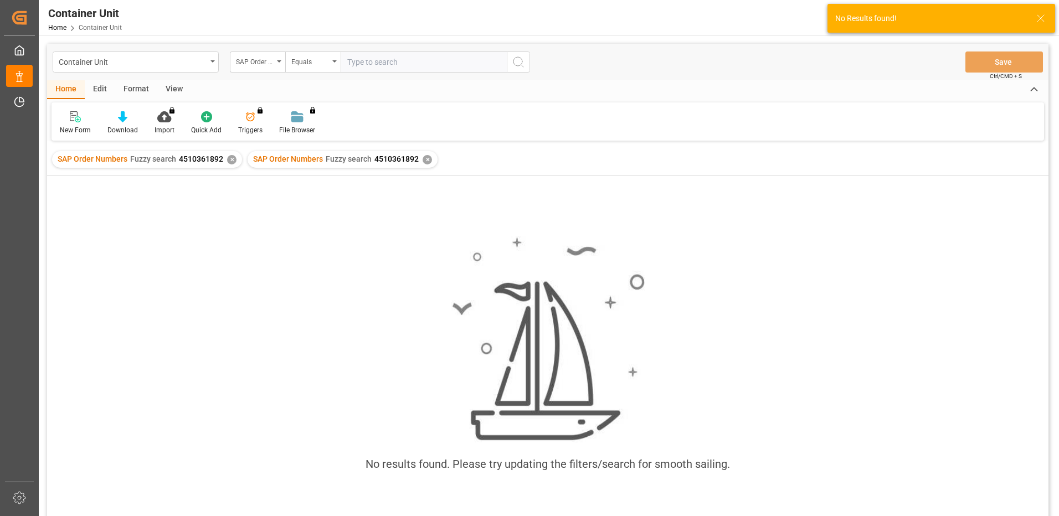
click at [423, 163] on div "✕" at bounding box center [427, 159] width 9 height 9
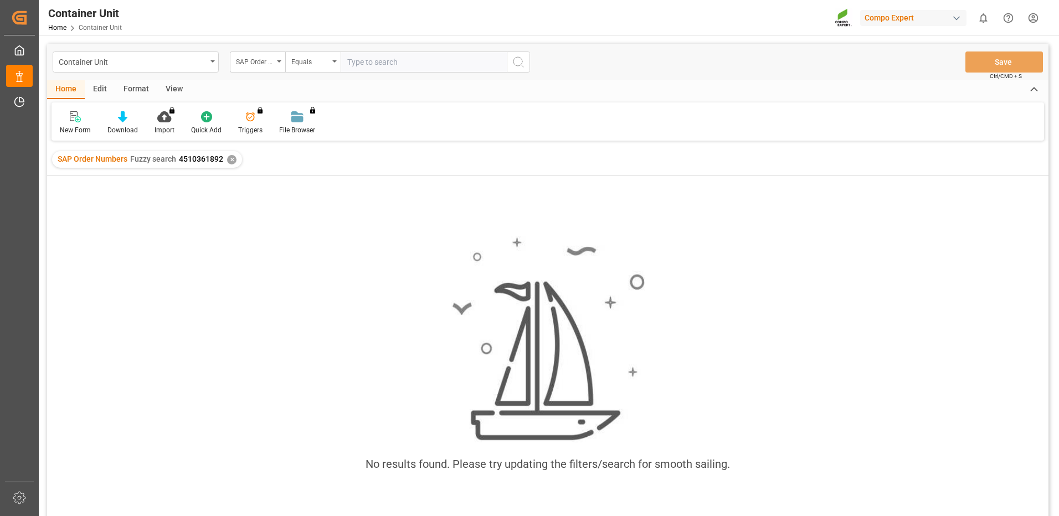
click at [229, 162] on div "✕" at bounding box center [231, 159] width 9 height 9
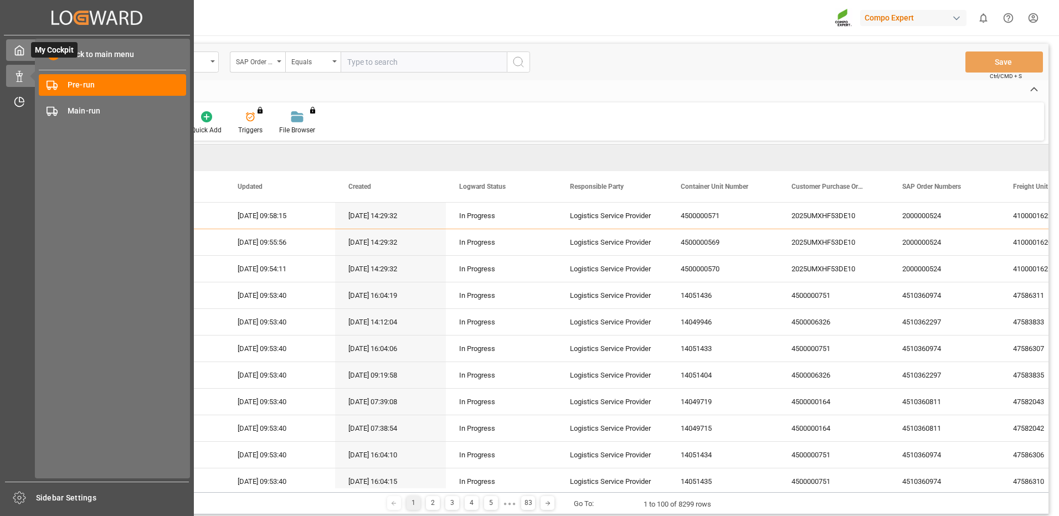
drag, startPoint x: 80, startPoint y: 54, endPoint x: 86, endPoint y: 54, distance: 6.7
click at [80, 54] on span "Back to main menu" at bounding box center [96, 55] width 75 height 12
click at [19, 101] on icon at bounding box center [19, 101] width 11 height 11
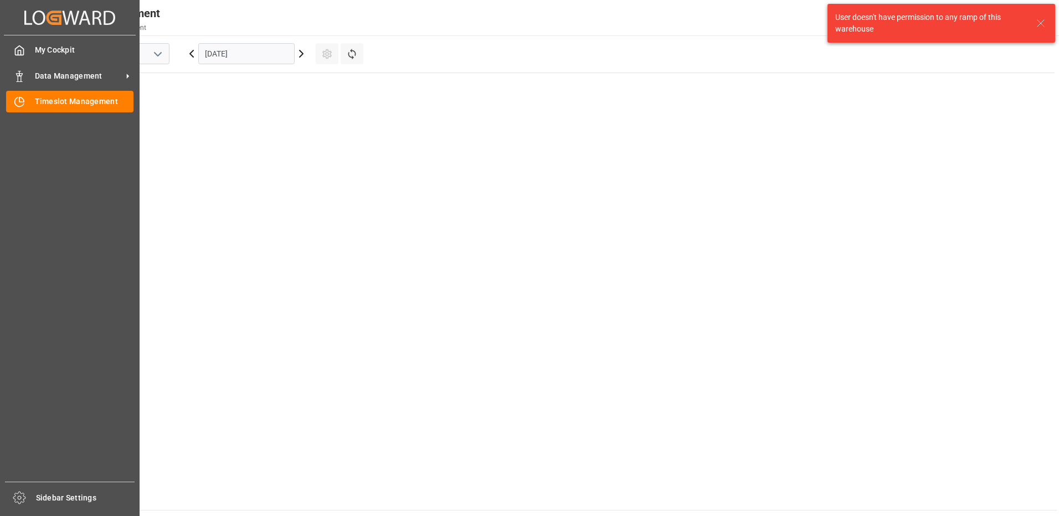
scroll to position [512, 0]
drag, startPoint x: 69, startPoint y: 103, endPoint x: 150, endPoint y: 102, distance: 81.4
click at [70, 102] on span "Timeslot Management" at bounding box center [84, 102] width 99 height 12
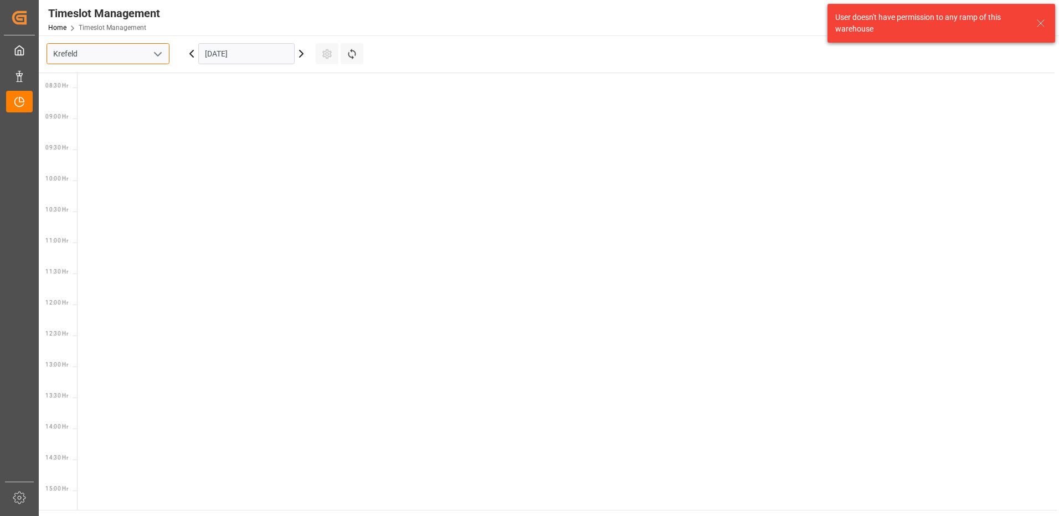
click at [146, 54] on input "Krefeld" at bounding box center [108, 53] width 123 height 21
click at [156, 55] on icon "open menu" at bounding box center [157, 54] width 13 height 13
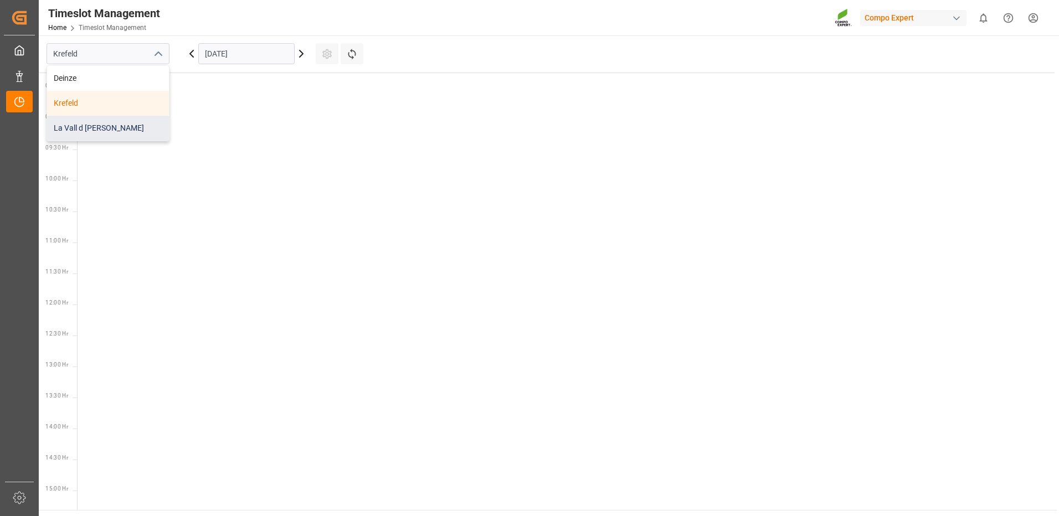
click at [121, 130] on div "La Vall d [PERSON_NAME]" at bounding box center [108, 128] width 122 height 25
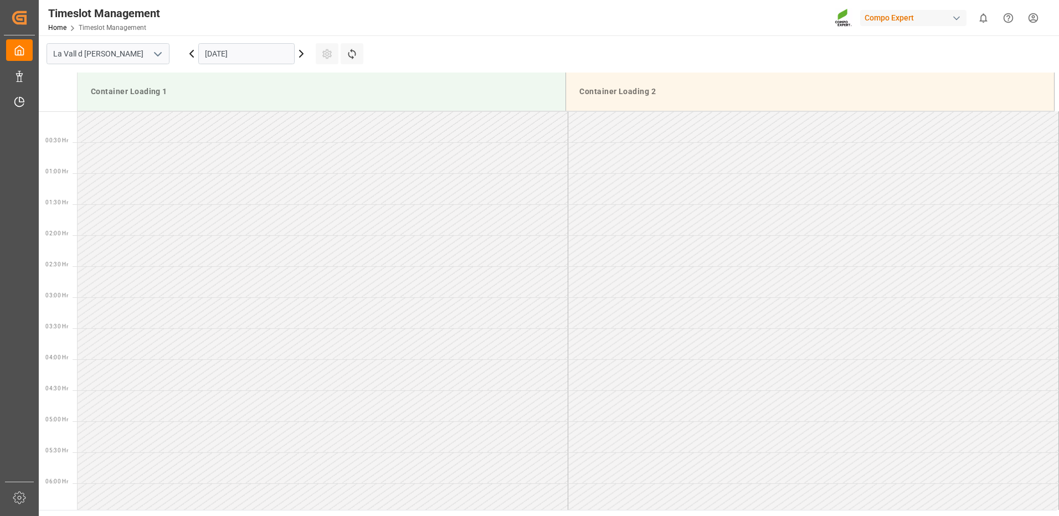
scroll to position [551, 0]
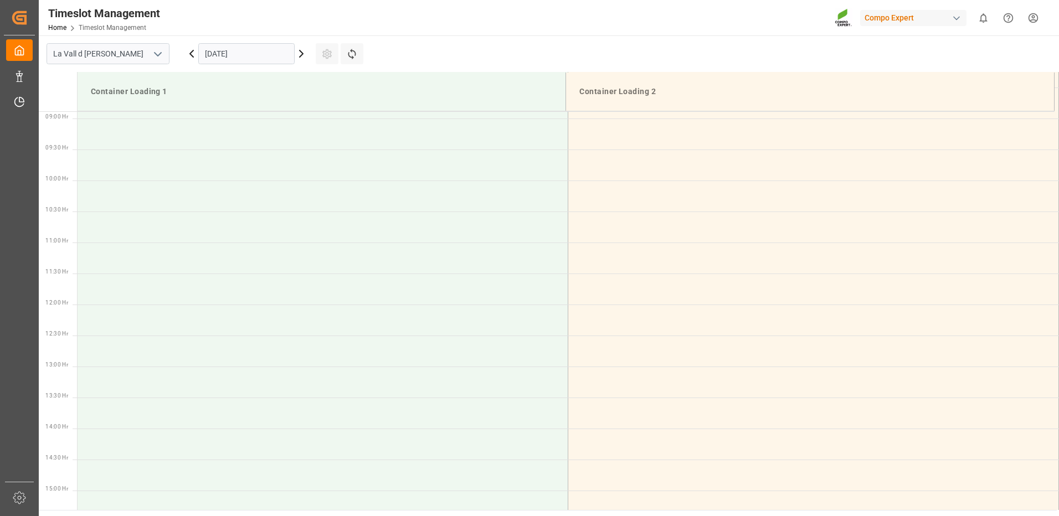
click at [227, 57] on input "[DATE]" at bounding box center [246, 53] width 96 height 21
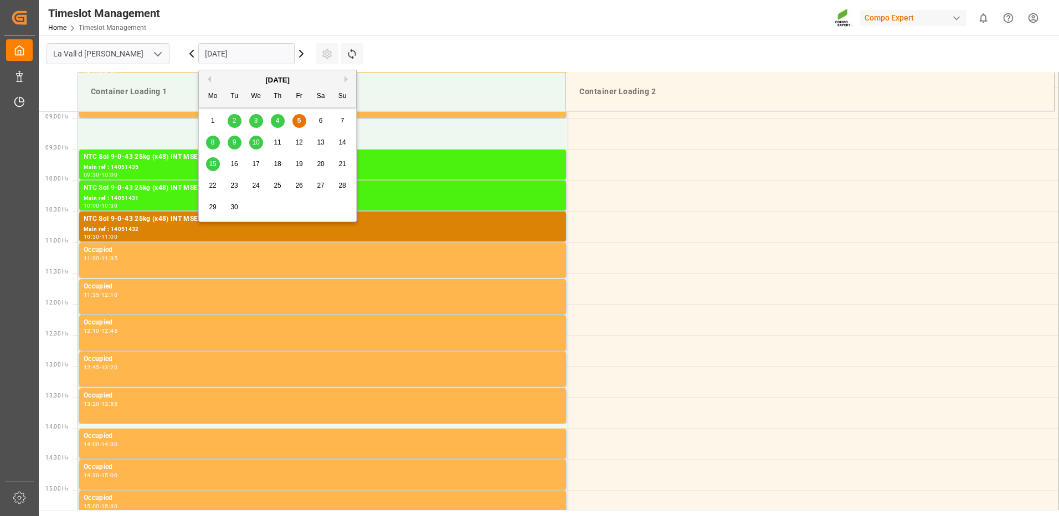
click at [215, 141] on div "8" at bounding box center [213, 142] width 14 height 13
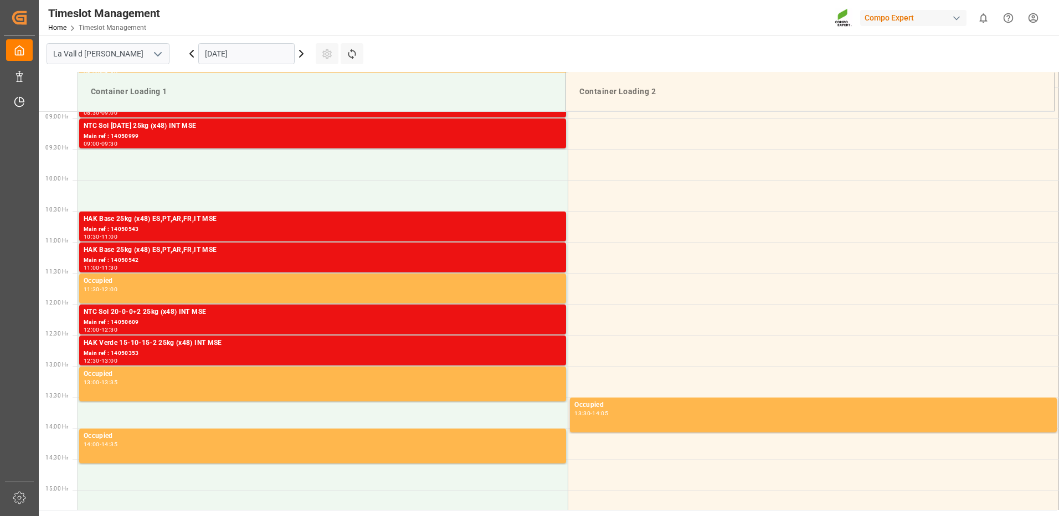
click at [225, 57] on input "[DATE]" at bounding box center [246, 53] width 96 height 21
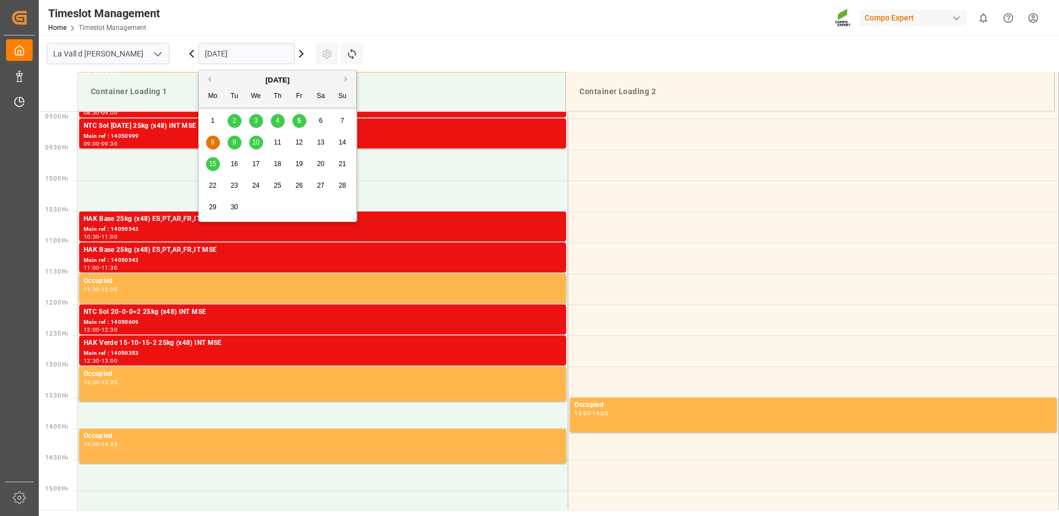
click at [235, 144] on span "9" at bounding box center [235, 142] width 4 height 8
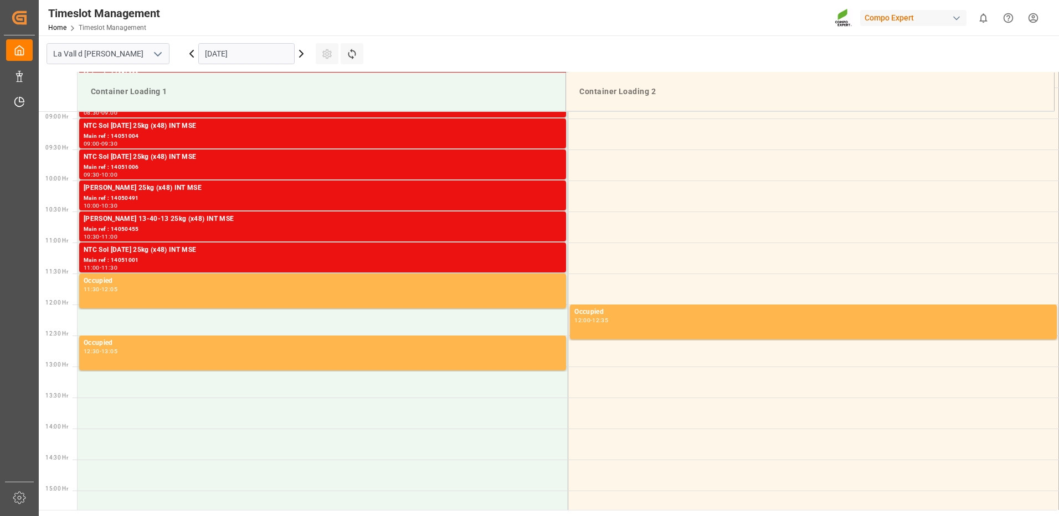
click at [228, 52] on input "[DATE]" at bounding box center [246, 53] width 96 height 21
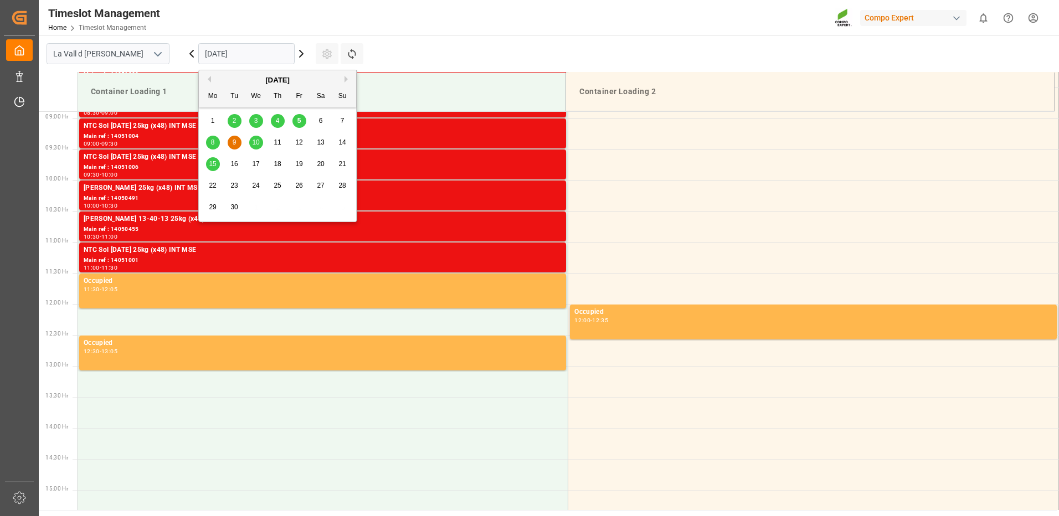
click at [254, 137] on div "10" at bounding box center [256, 142] width 14 height 13
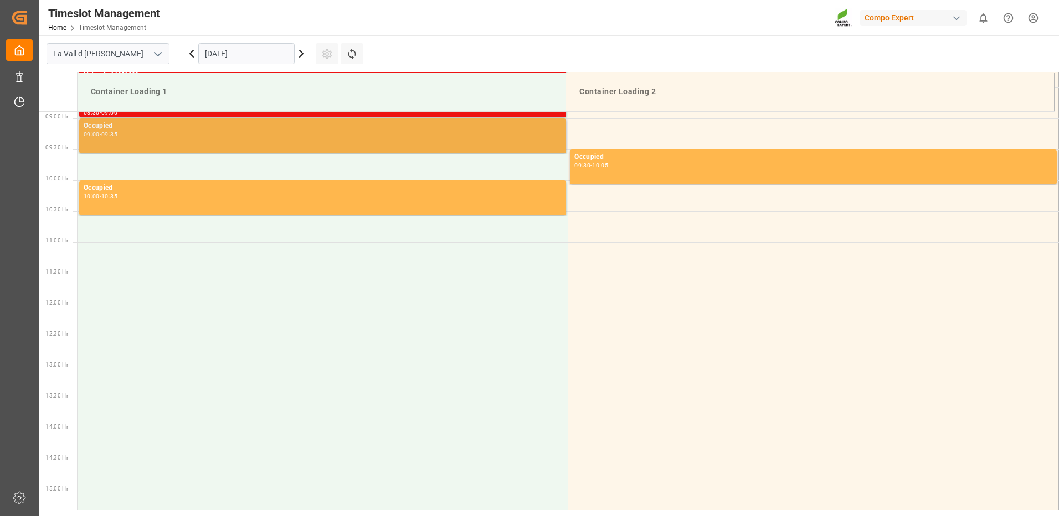
scroll to position [496, 0]
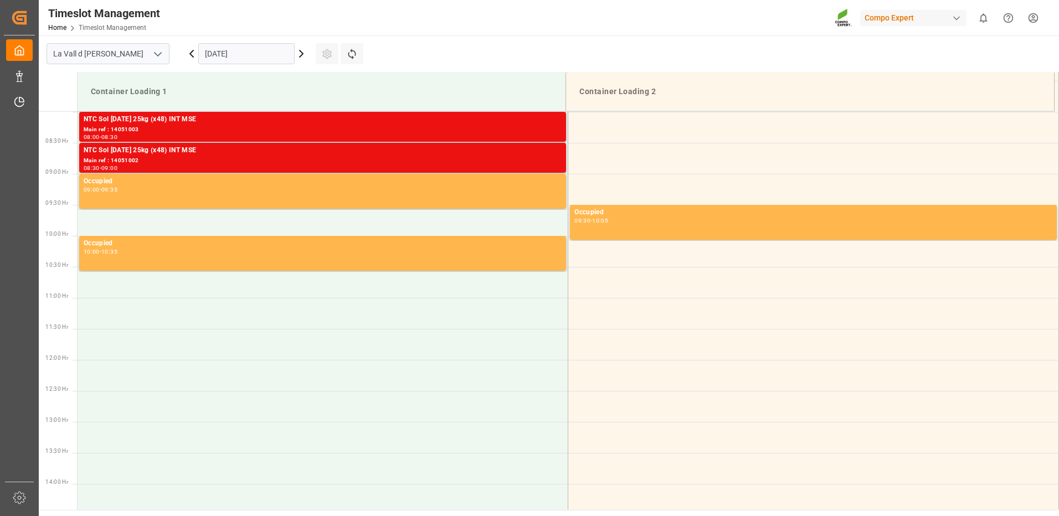
click at [245, 56] on input "[DATE]" at bounding box center [246, 53] width 96 height 21
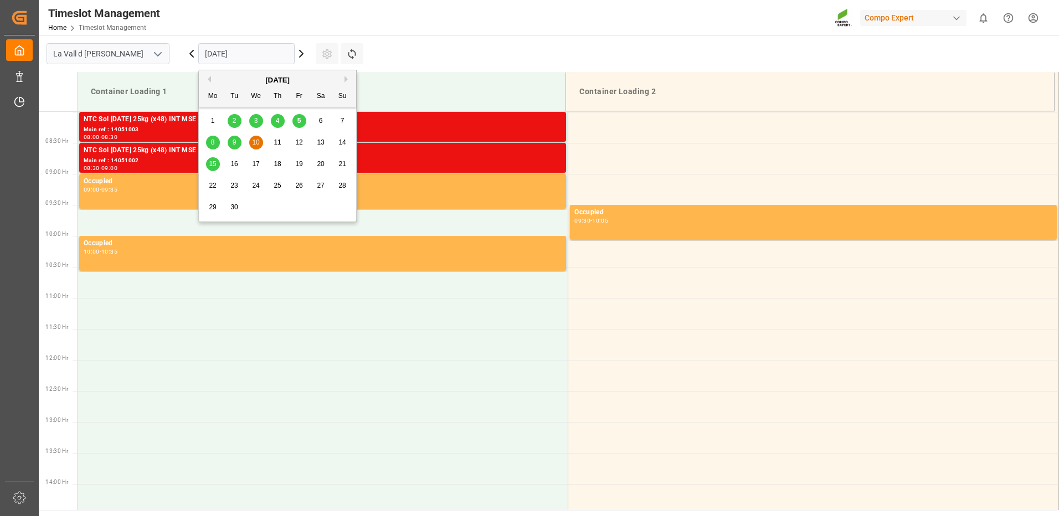
click at [274, 145] on span "11" at bounding box center [277, 142] width 7 height 8
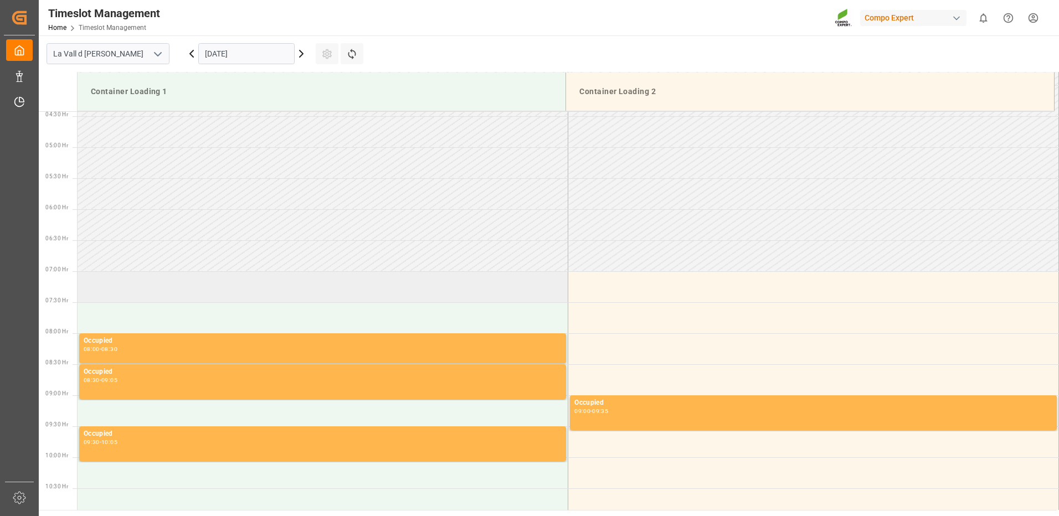
scroll to position [440, 0]
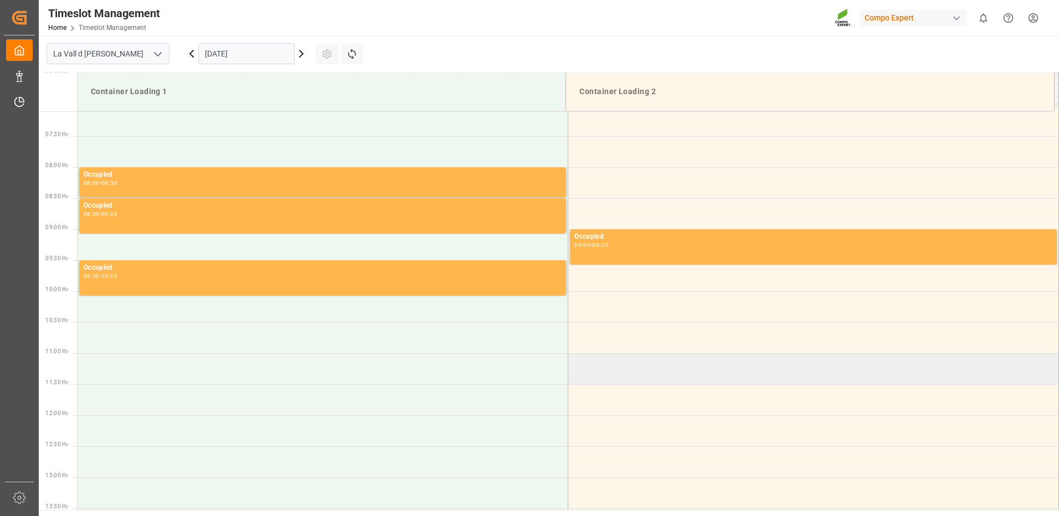
click at [630, 374] on td at bounding box center [813, 368] width 491 height 31
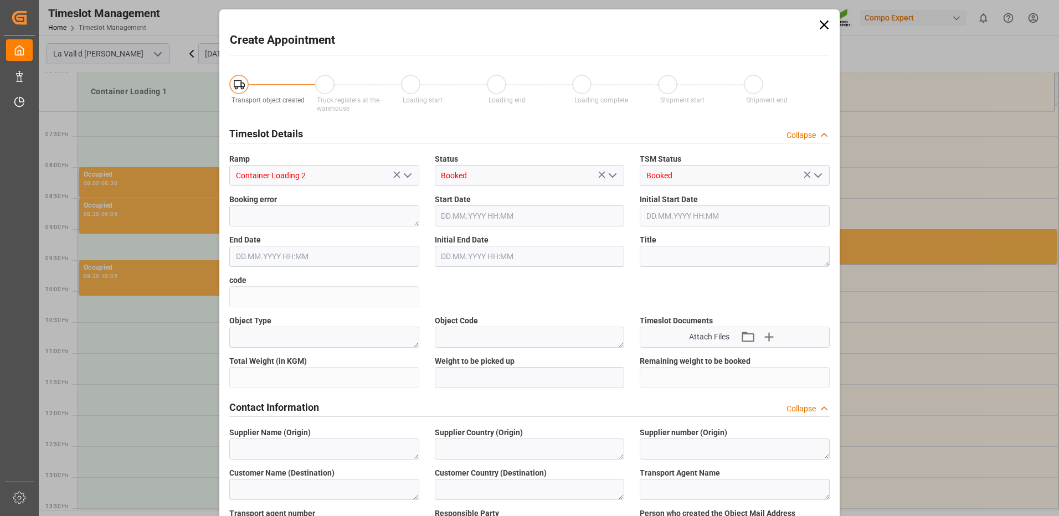
type input "[DATE] 11:00"
type input "[DATE] 11:30"
